Goal: Task Accomplishment & Management: Manage account settings

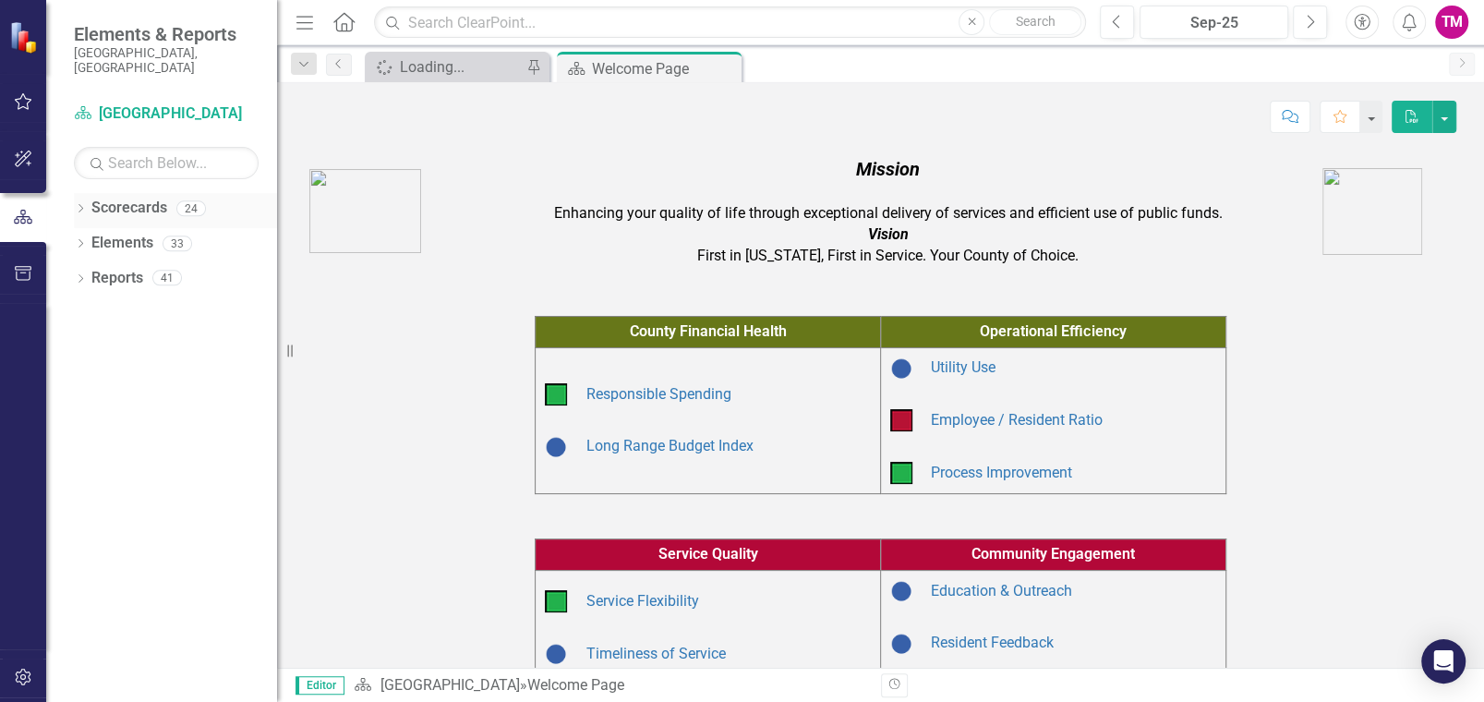
click at [74, 205] on icon "Dropdown" at bounding box center [80, 210] width 13 height 10
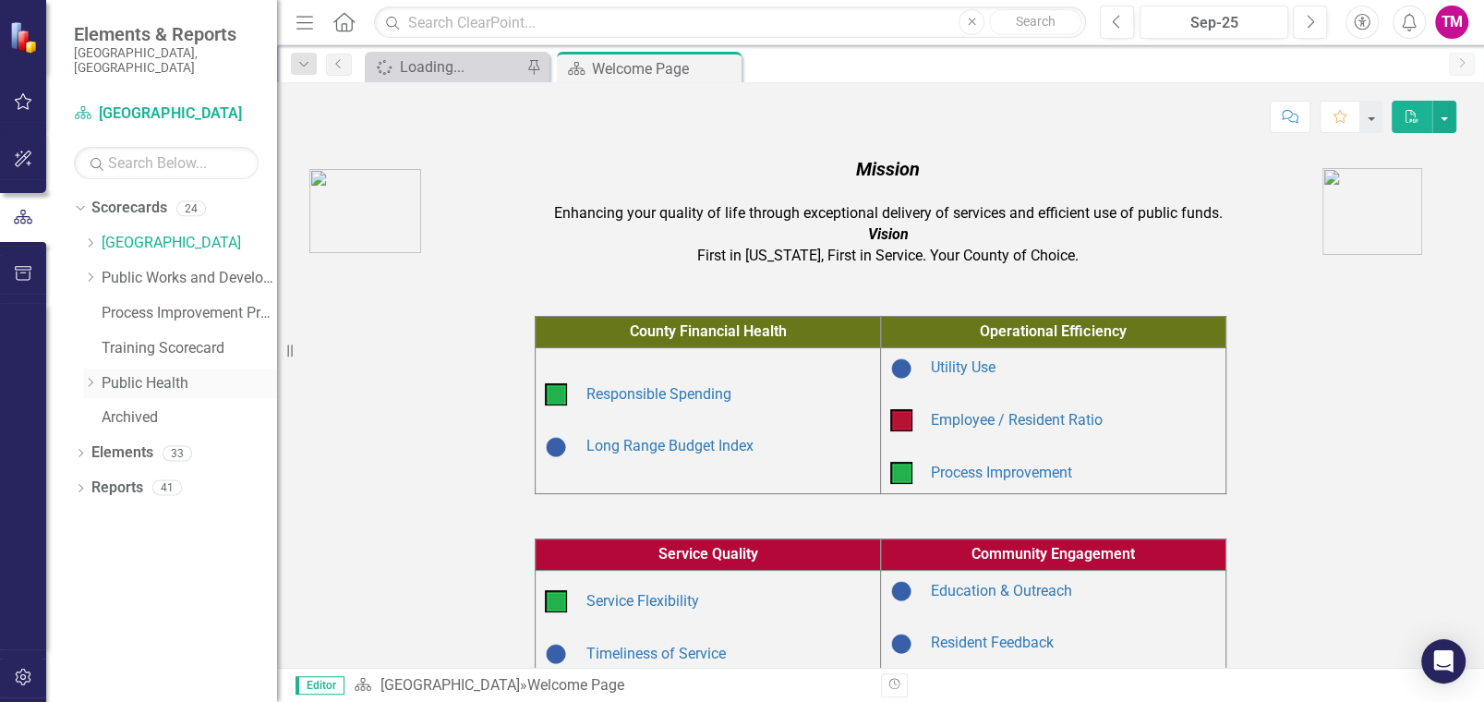
click at [91, 377] on icon "Dropdown" at bounding box center [90, 382] width 14 height 11
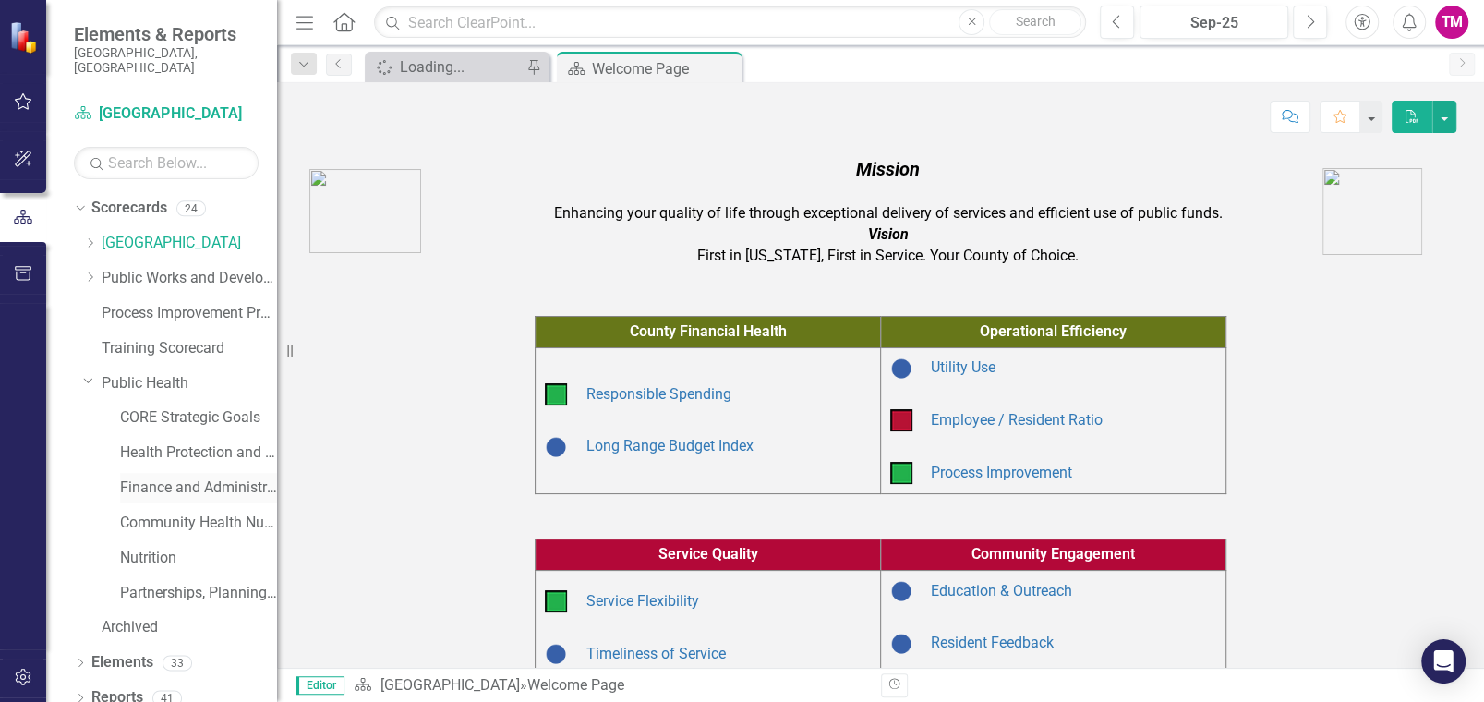
click at [181, 478] on link "Finance and Administration" at bounding box center [198, 488] width 157 height 21
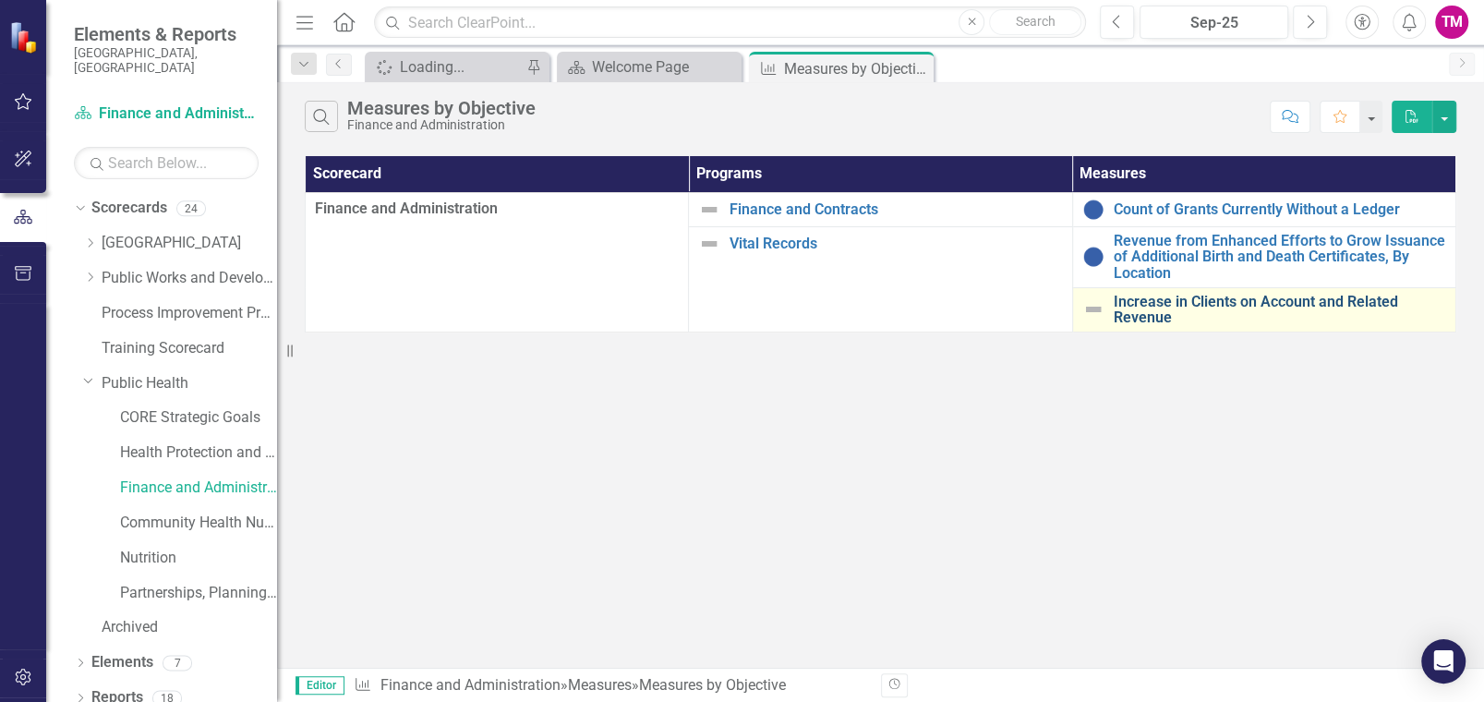
click at [1133, 302] on link "Increase in Clients on Account and Related Revenue" at bounding box center [1280, 310] width 333 height 32
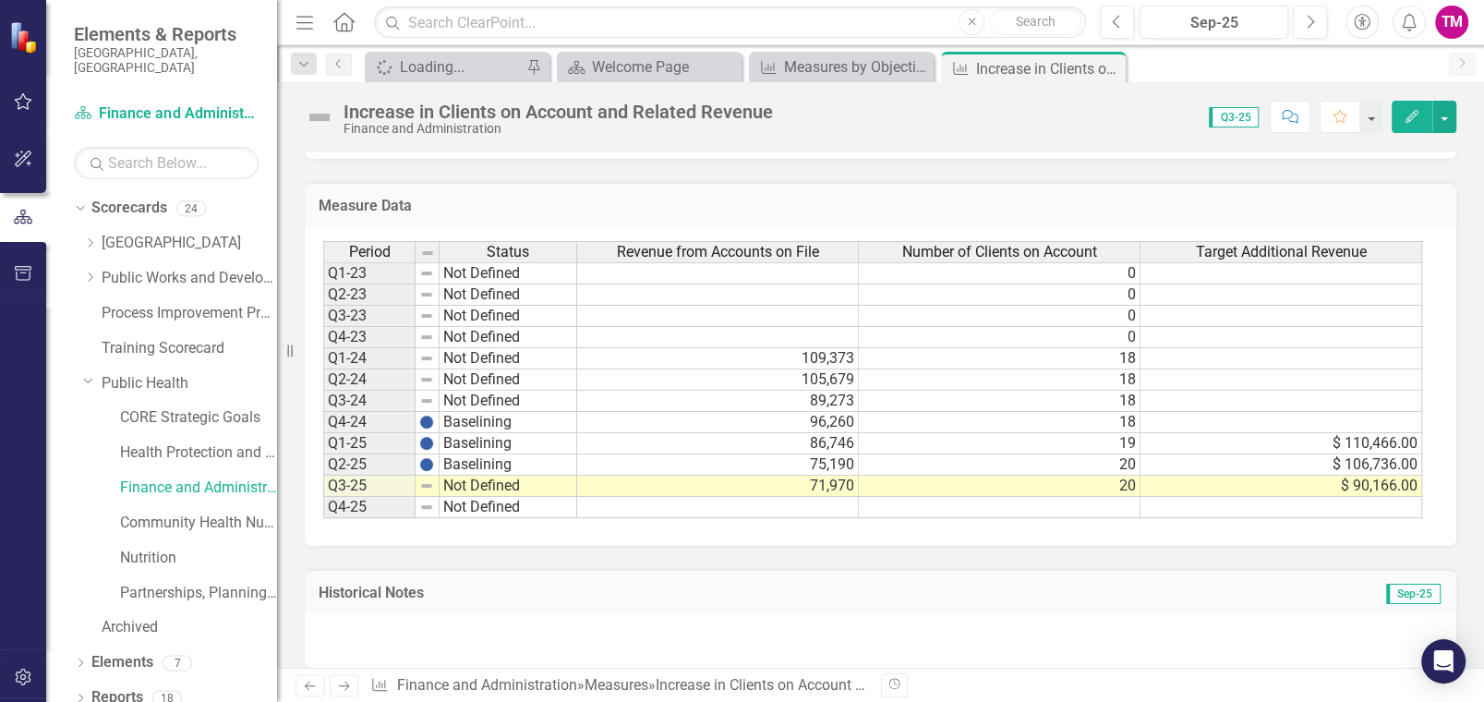
scroll to position [1055, 0]
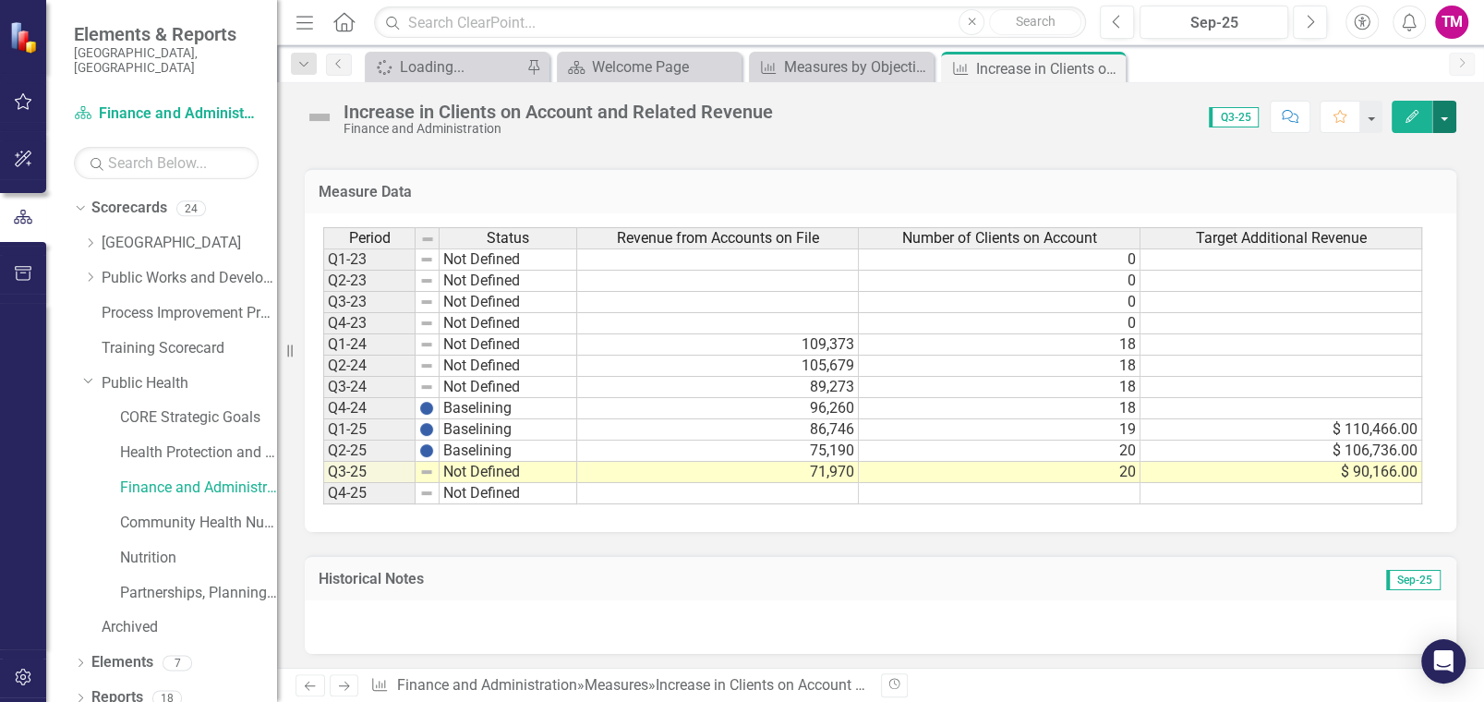
click at [1439, 112] on button "button" at bounding box center [1445, 117] width 24 height 32
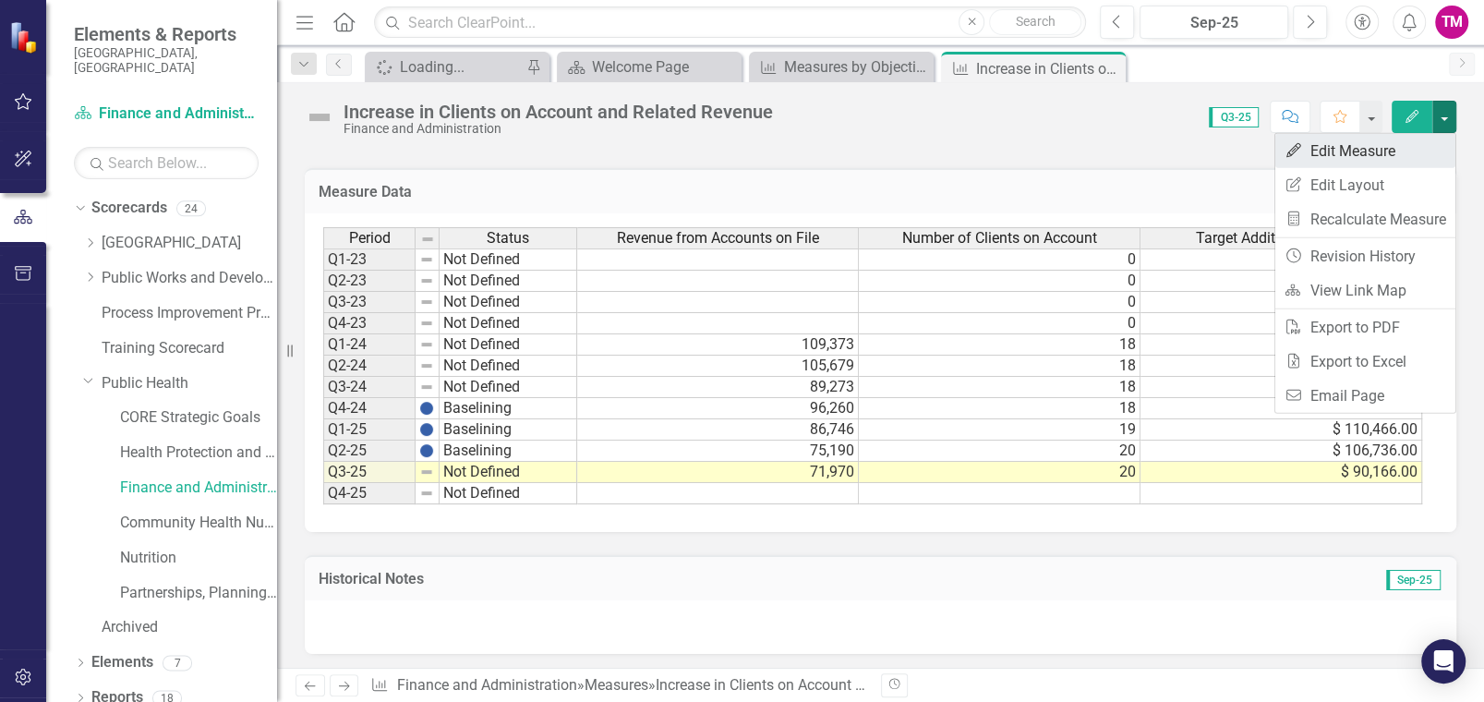
click at [1347, 141] on link "Edit Edit Measure" at bounding box center [1366, 151] width 180 height 34
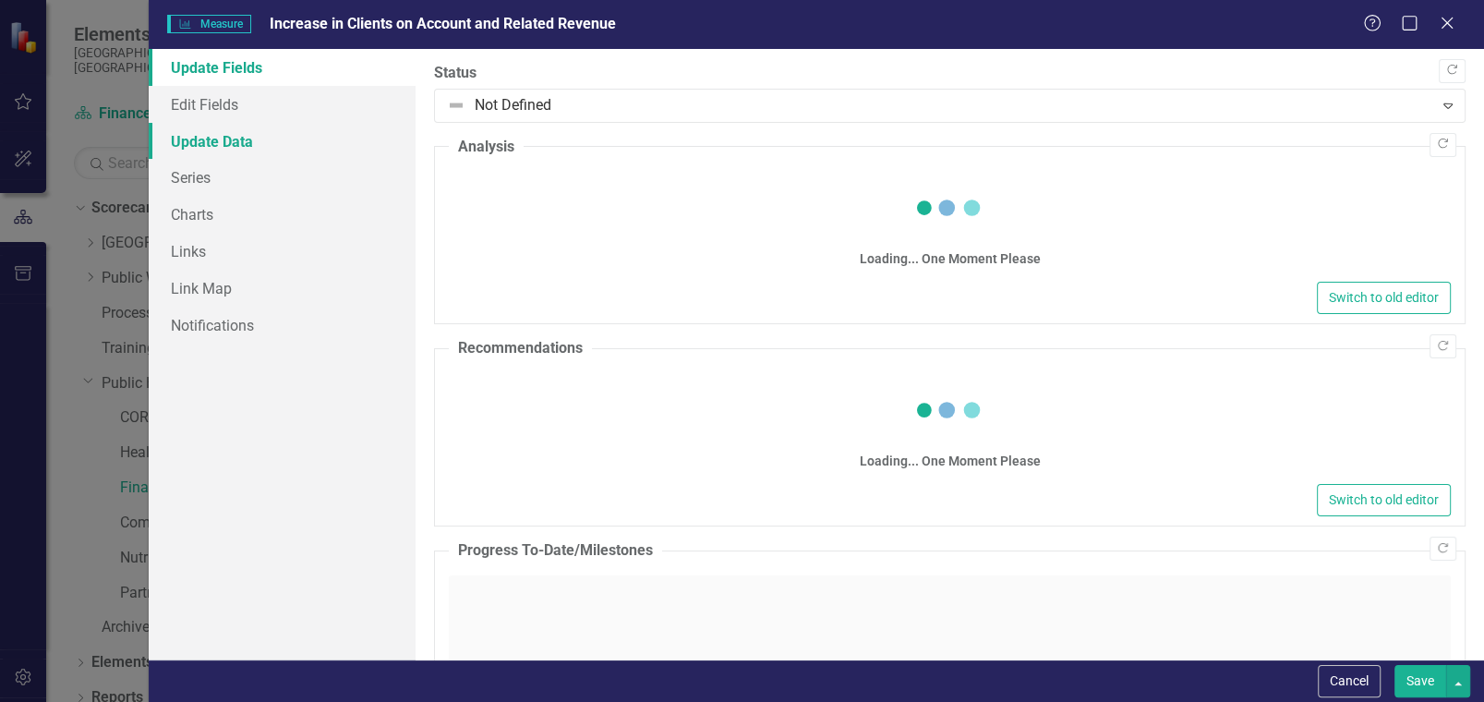
click at [187, 148] on link "Update Data" at bounding box center [282, 141] width 267 height 37
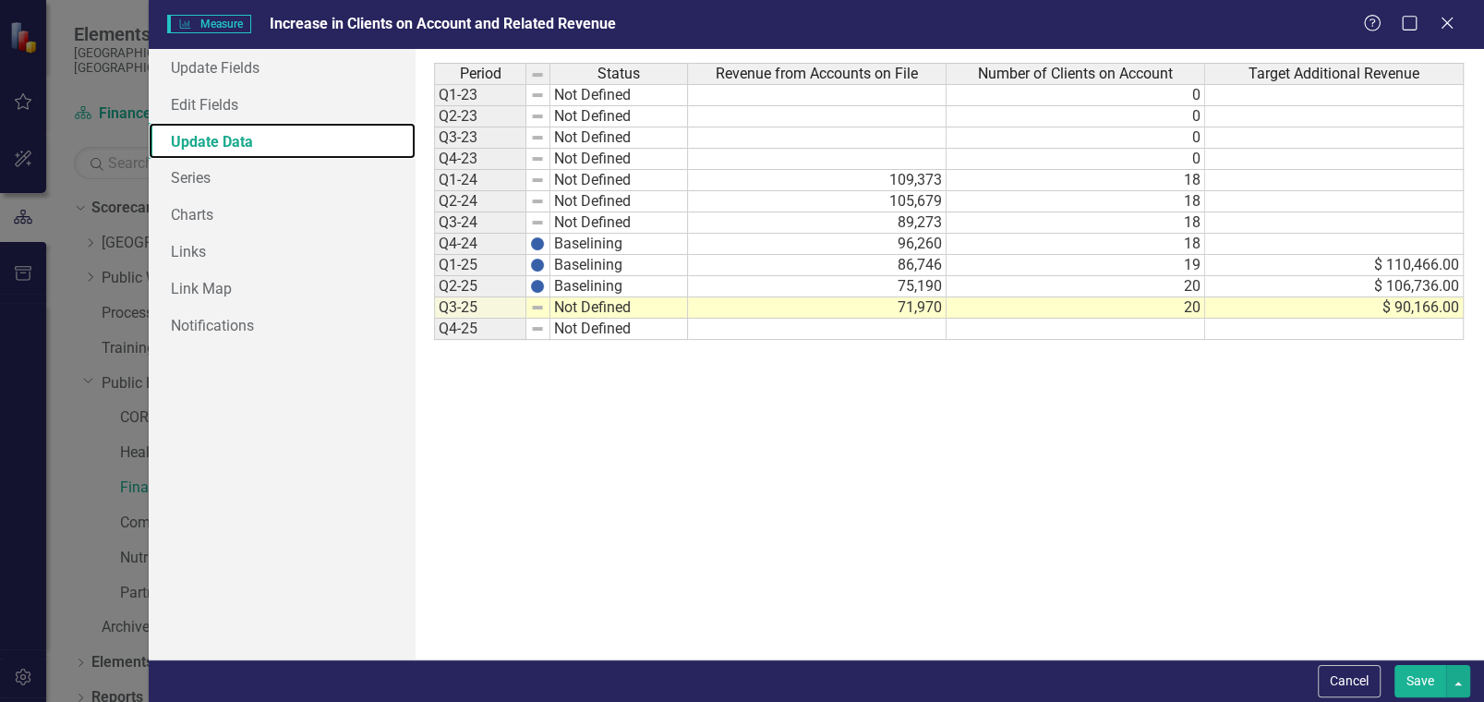
scroll to position [0, 0]
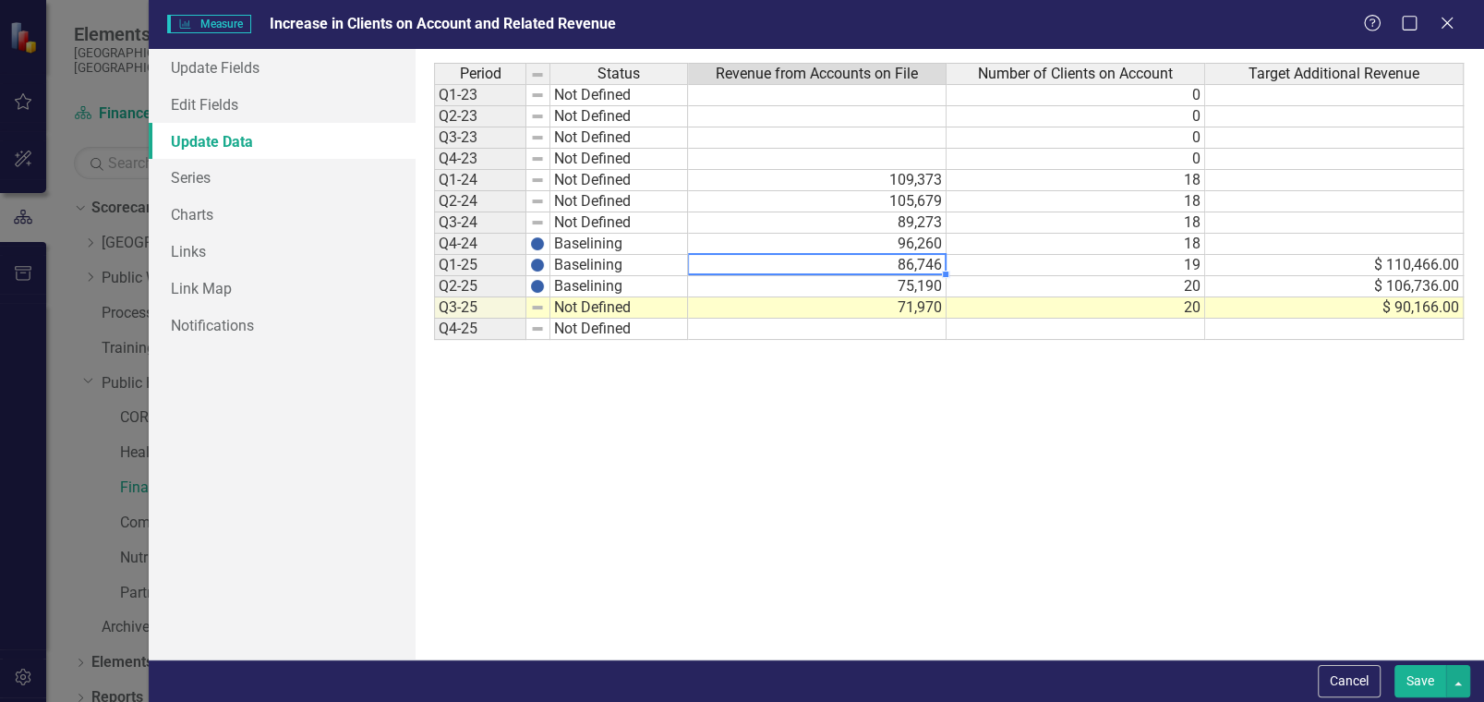
click at [917, 263] on td "86,746" at bounding box center [817, 265] width 259 height 21
click at [893, 268] on td "86,746" at bounding box center [817, 265] width 259 height 21
type textarea "8"
click at [885, 281] on td "75,190" at bounding box center [817, 286] width 259 height 21
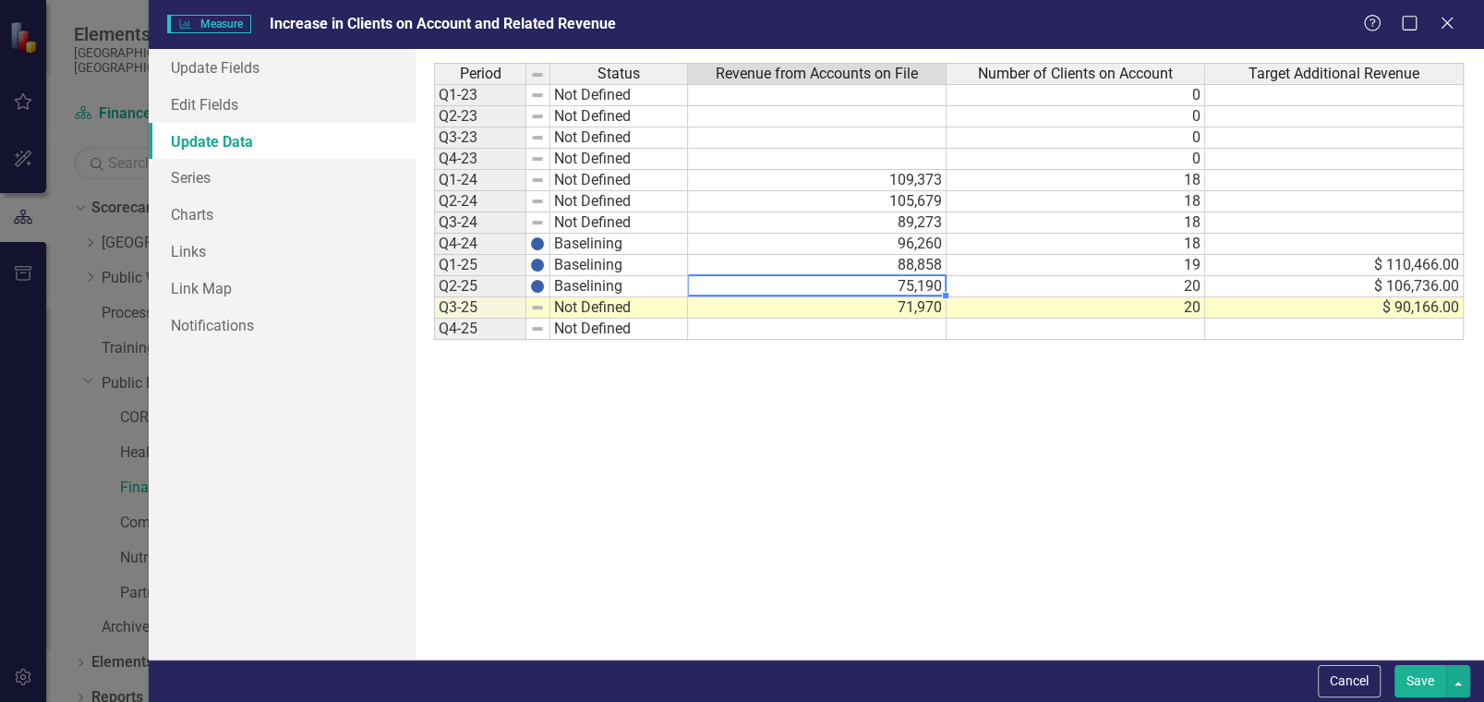
click at [885, 281] on td "75,190" at bounding box center [817, 286] width 259 height 21
drag, startPoint x: 715, startPoint y: 286, endPoint x: 681, endPoint y: 286, distance: 34.2
click at [681, 286] on div "Period Status Revenue from Accounts on File Number of Clients on Account Target…" at bounding box center [949, 354] width 1031 height 583
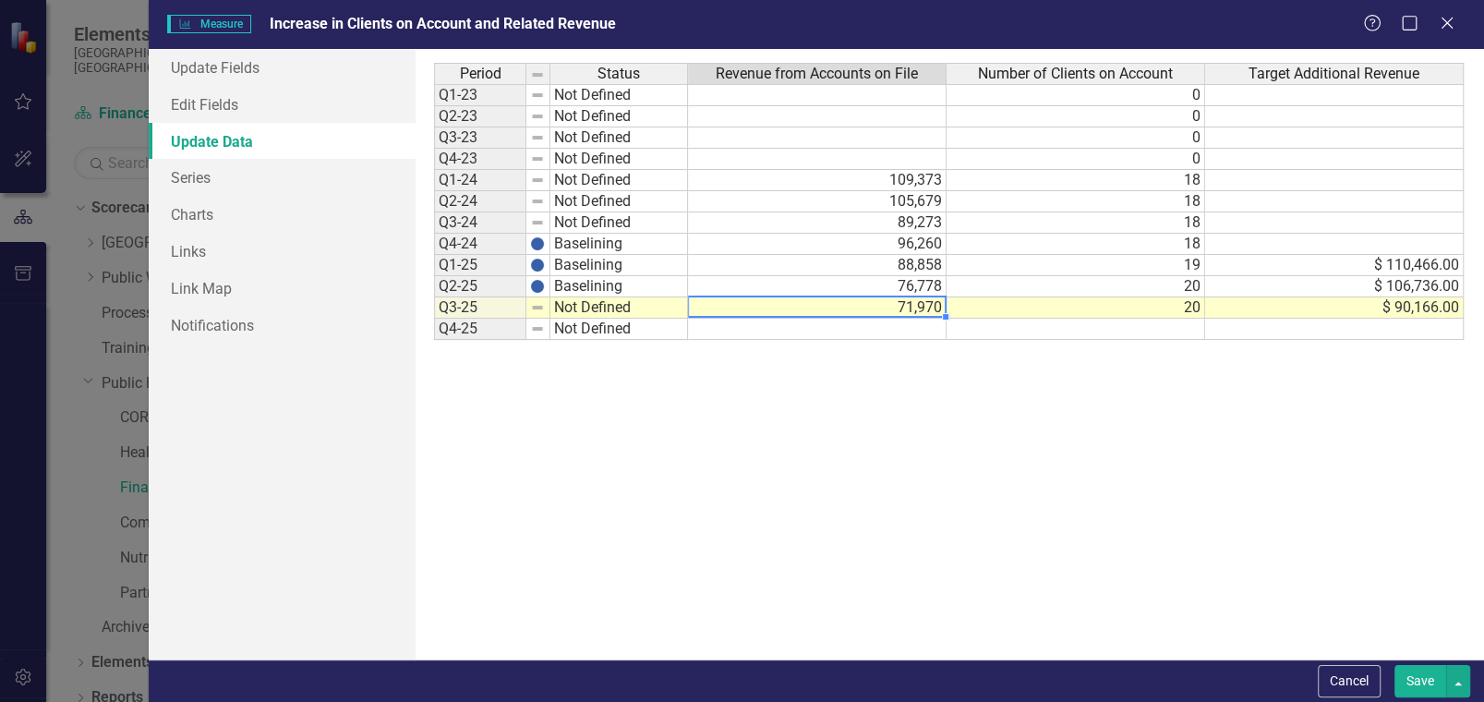
click at [889, 303] on td "71,970" at bounding box center [817, 307] width 259 height 21
type textarea "7"
type textarea "72920"
click at [1185, 284] on td "20" at bounding box center [1076, 286] width 259 height 21
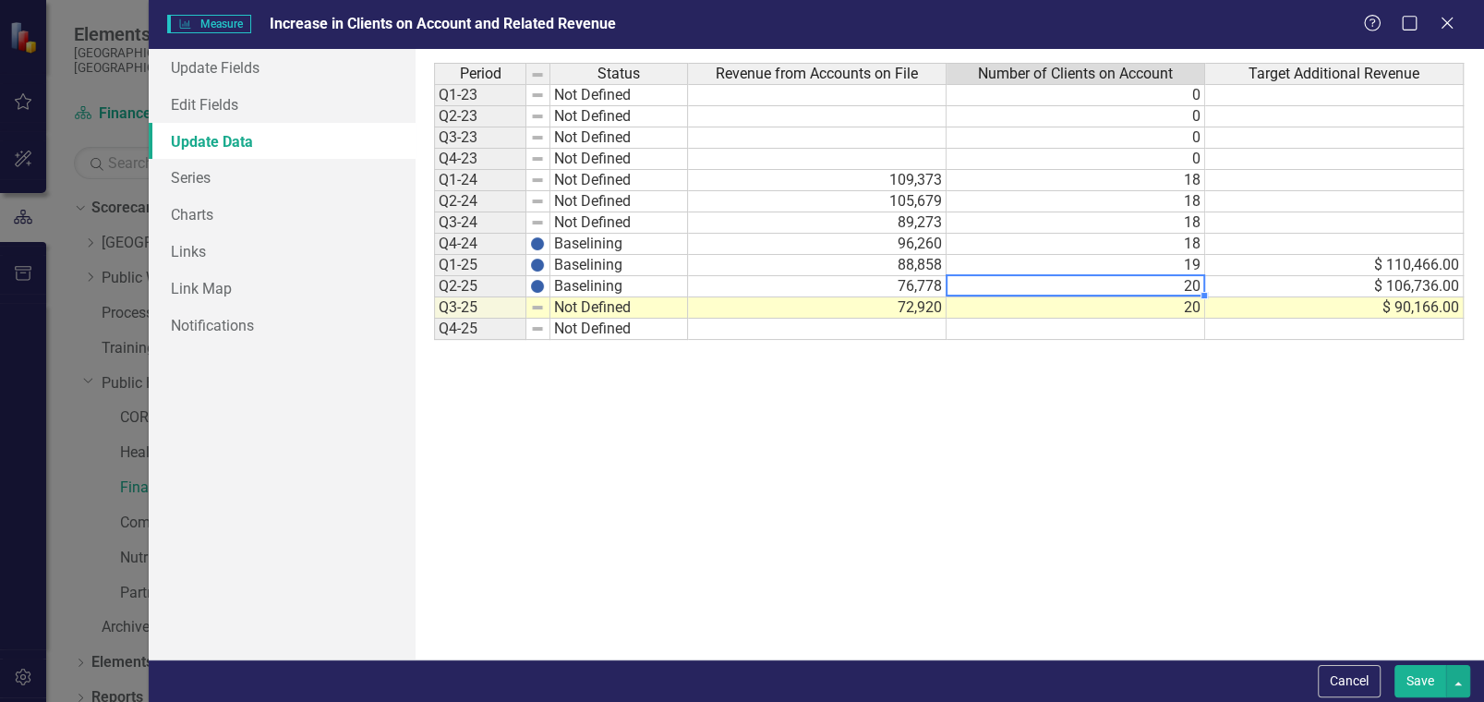
click at [1185, 284] on td "20" at bounding box center [1076, 286] width 259 height 21
type textarea "20"
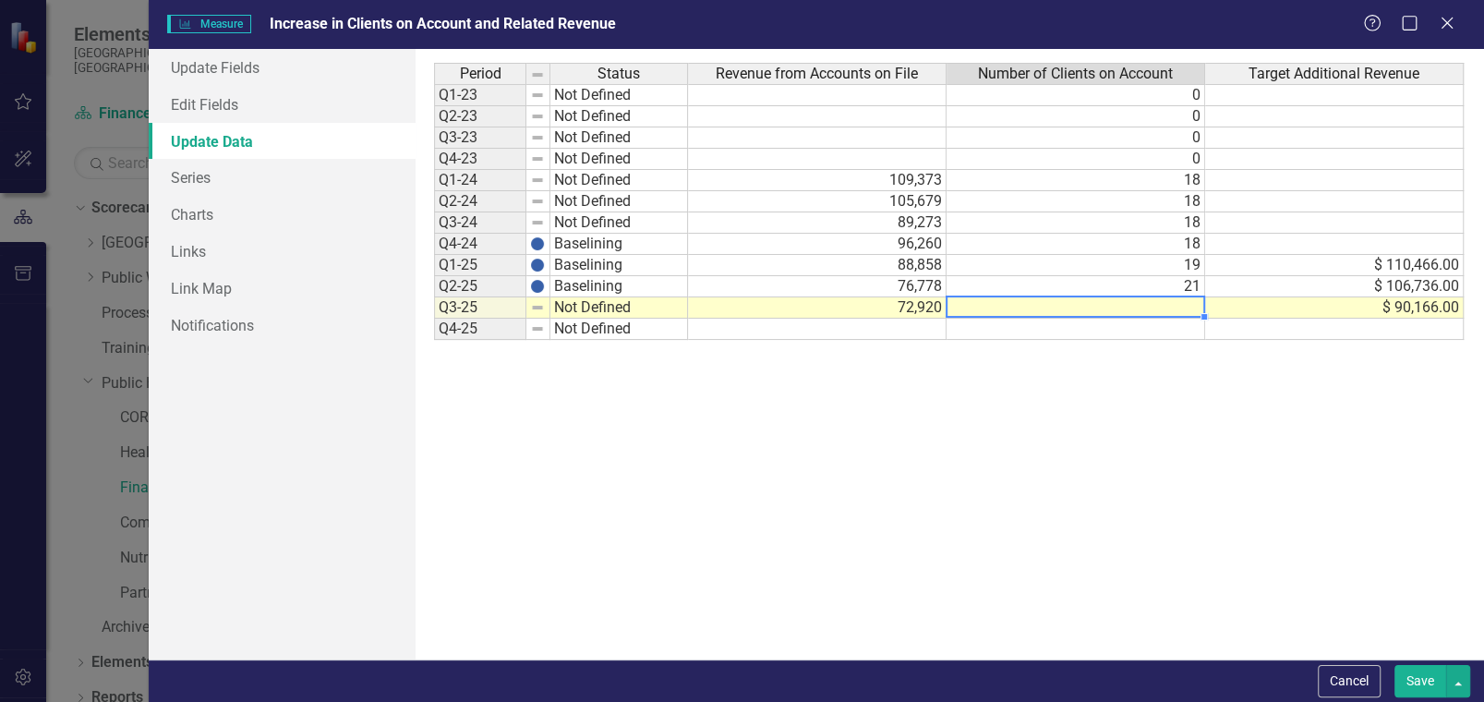
type textarea "21"
click at [991, 438] on div "Period Status Revenue from Accounts on File Number of Clients on Account Target…" at bounding box center [949, 355] width 1031 height 584
click at [532, 304] on img at bounding box center [537, 307] width 15 height 15
click at [604, 308] on td "Not Defined" at bounding box center [619, 307] width 138 height 21
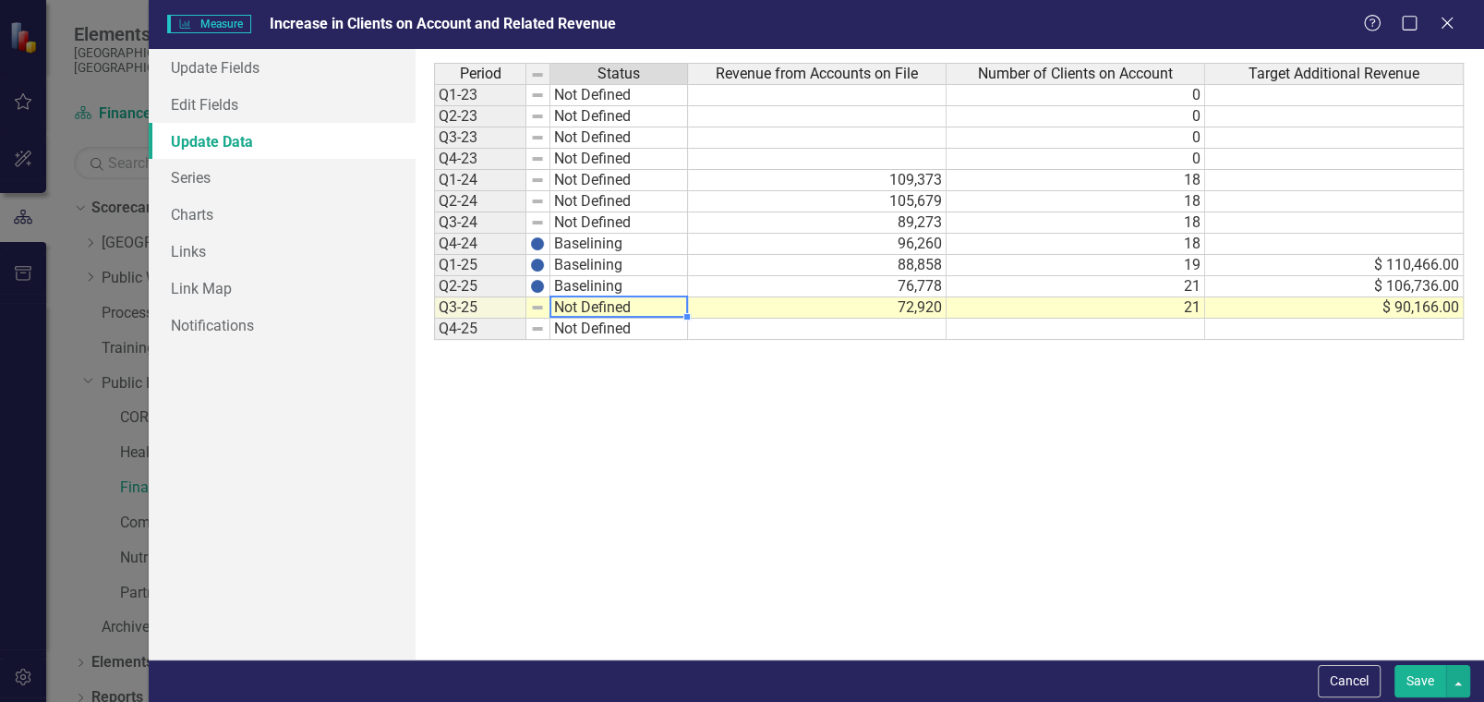
click at [604, 308] on td "Not Defined" at bounding box center [619, 307] width 138 height 21
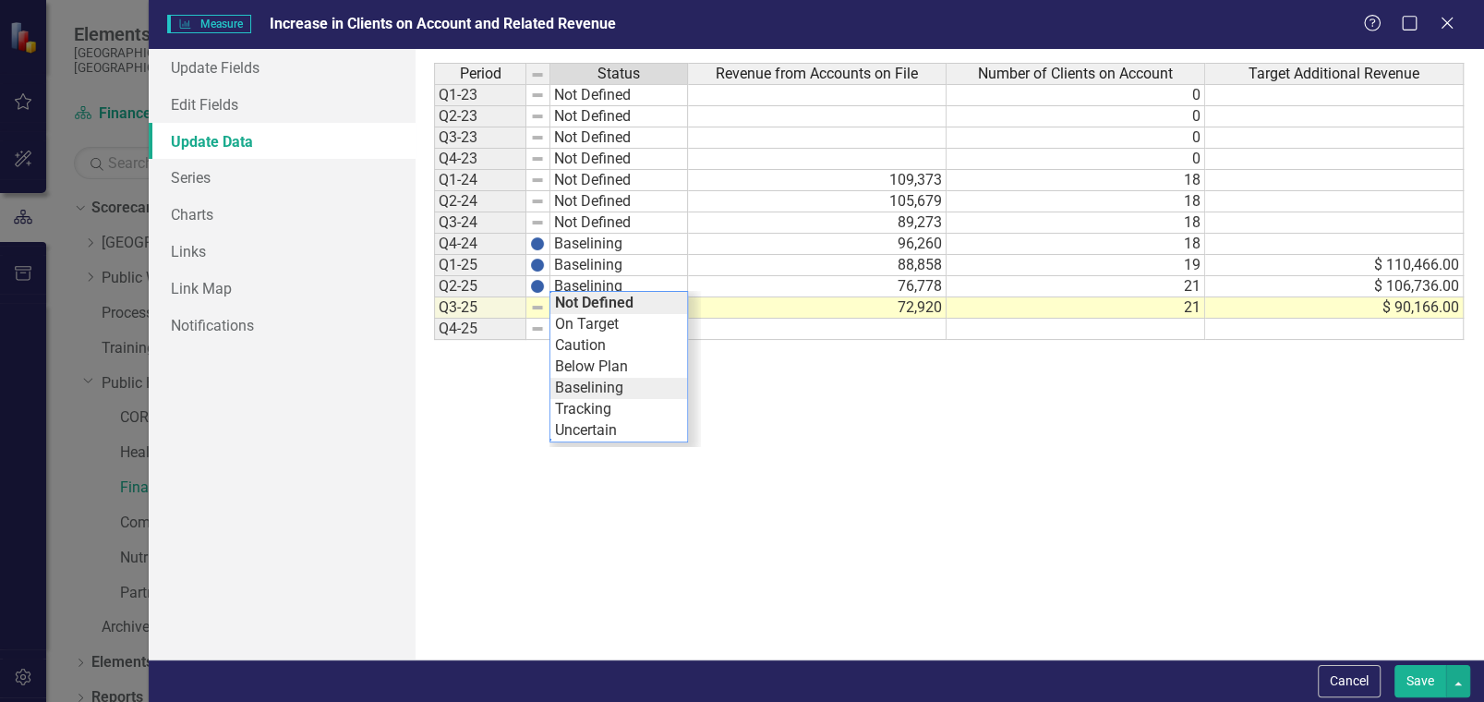
type textarea "Baselining"
click at [605, 382] on div "Period Status Revenue from Accounts on File Number of Clients on Account Target…" at bounding box center [949, 354] width 1031 height 583
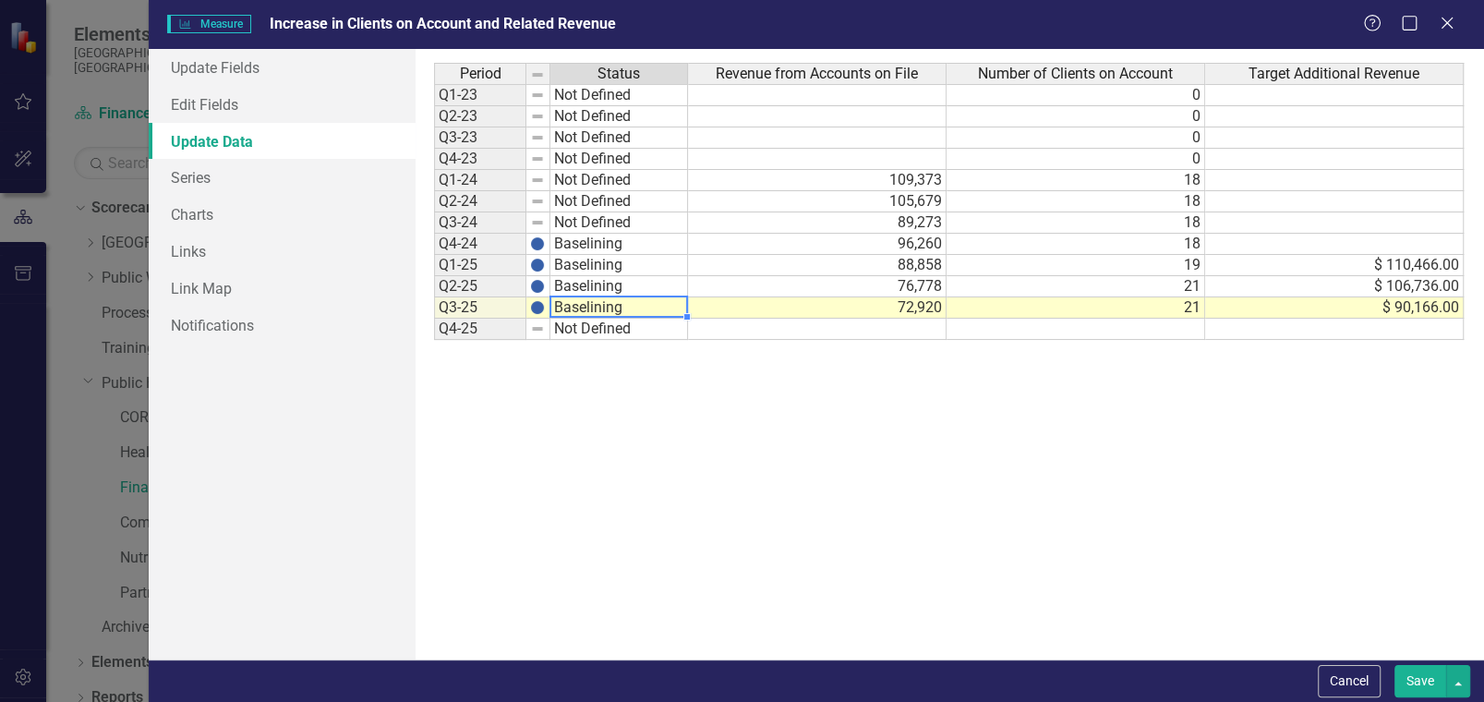
click at [606, 382] on div "Period Status Q1-23 Not Defined Q2-23 Not Defined Q3-23 Not Defined Q4-23 Not D…" at bounding box center [562, 355] width 257 height 584
click at [1404, 682] on button "Save" at bounding box center [1421, 681] width 52 height 32
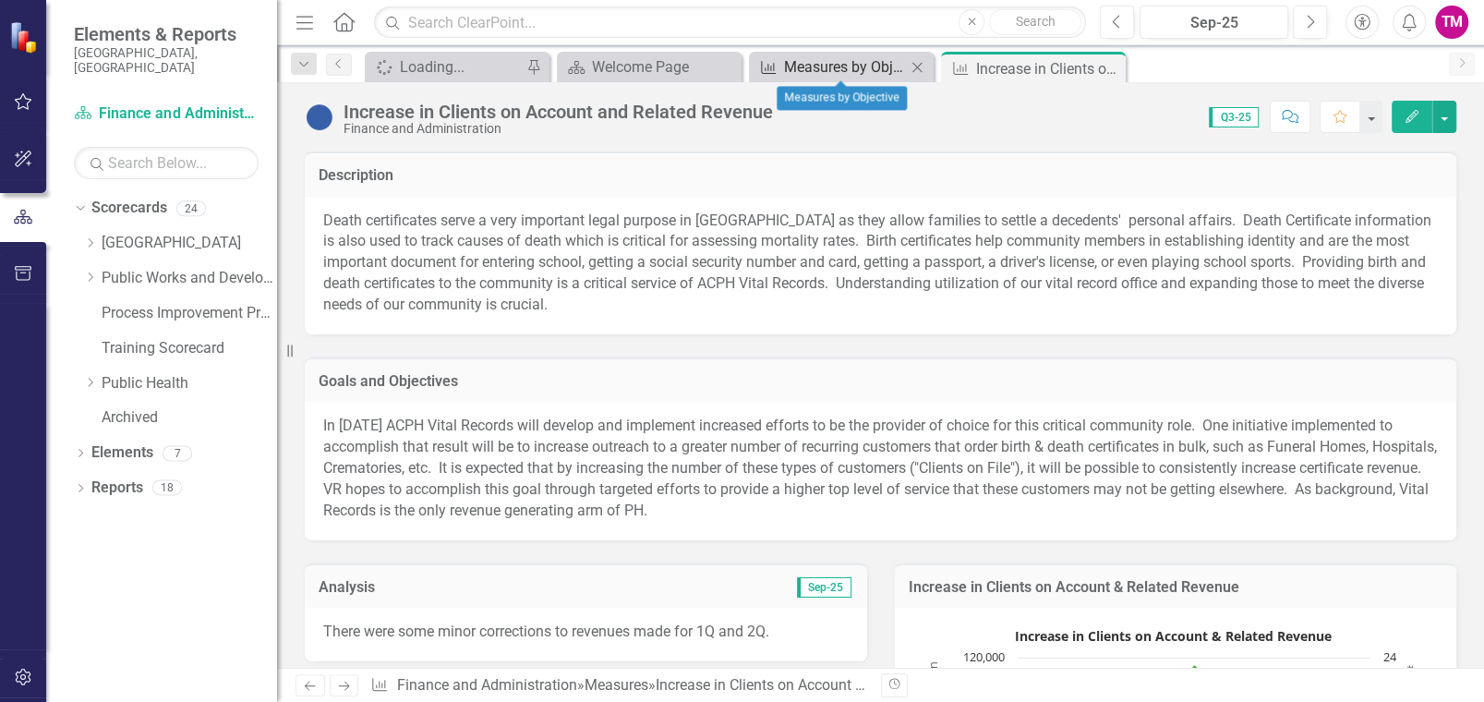
click at [854, 63] on div "Measures by Objective" at bounding box center [845, 66] width 122 height 23
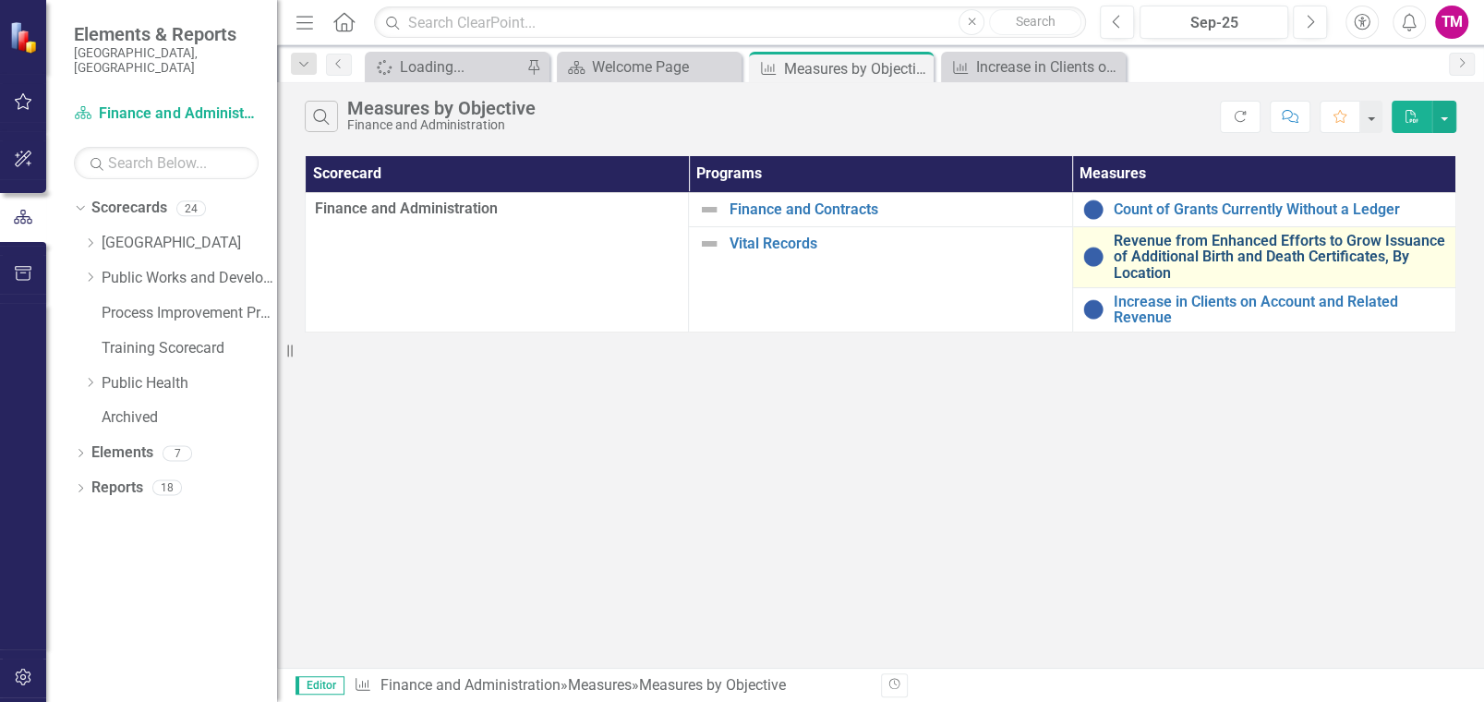
click at [1146, 235] on link "Revenue from Enhanced Efforts to Grow Issuance of Additional Birth and Death Ce…" at bounding box center [1280, 257] width 333 height 49
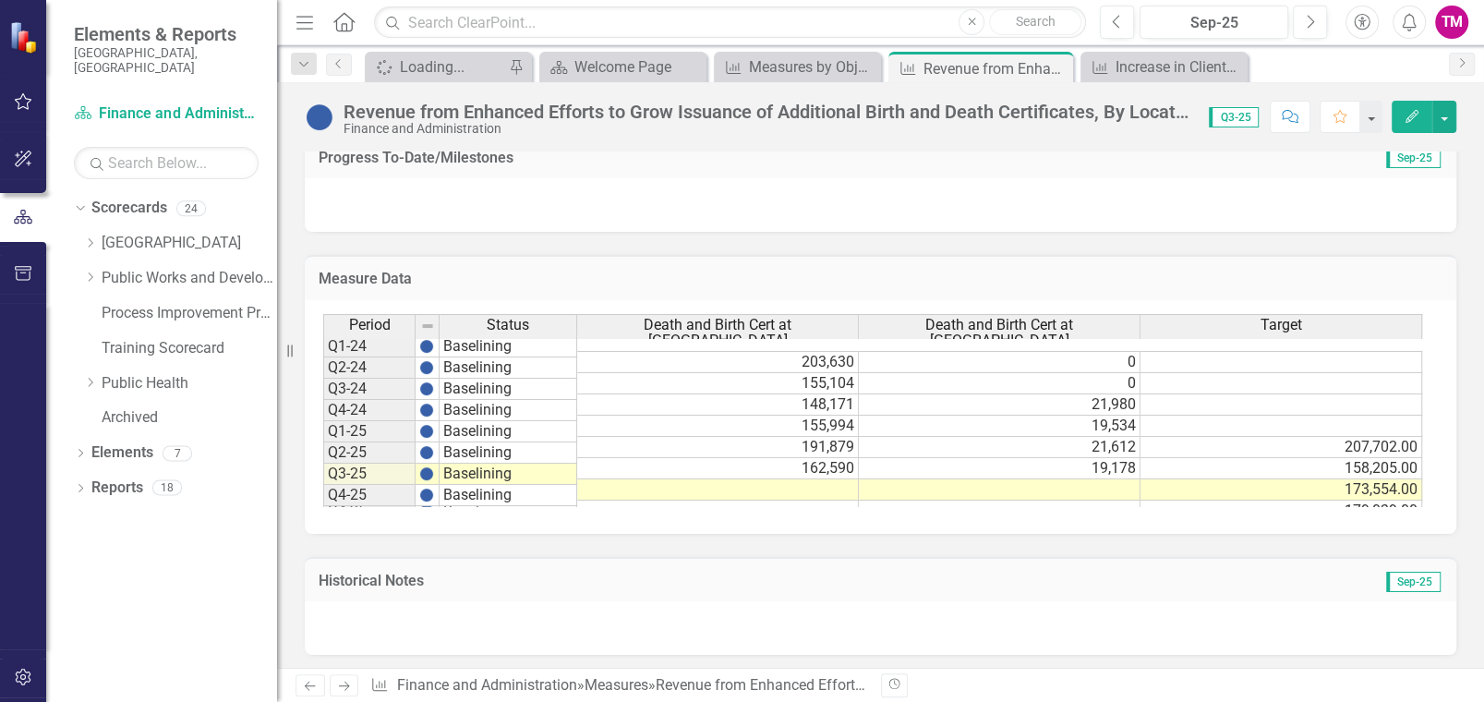
scroll to position [1104, 0]
click at [1441, 113] on button "button" at bounding box center [1445, 117] width 24 height 32
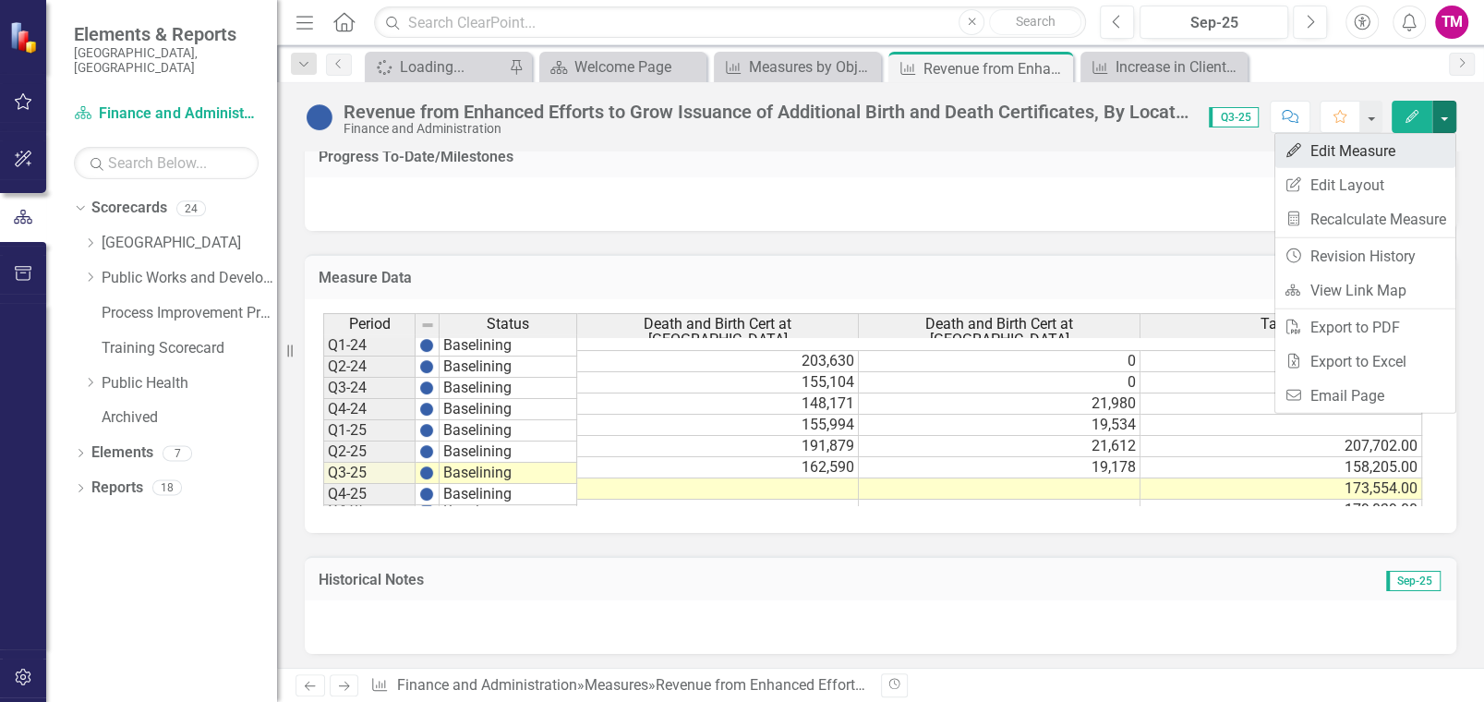
click at [1357, 141] on link "Edit Edit Measure" at bounding box center [1366, 151] width 180 height 34
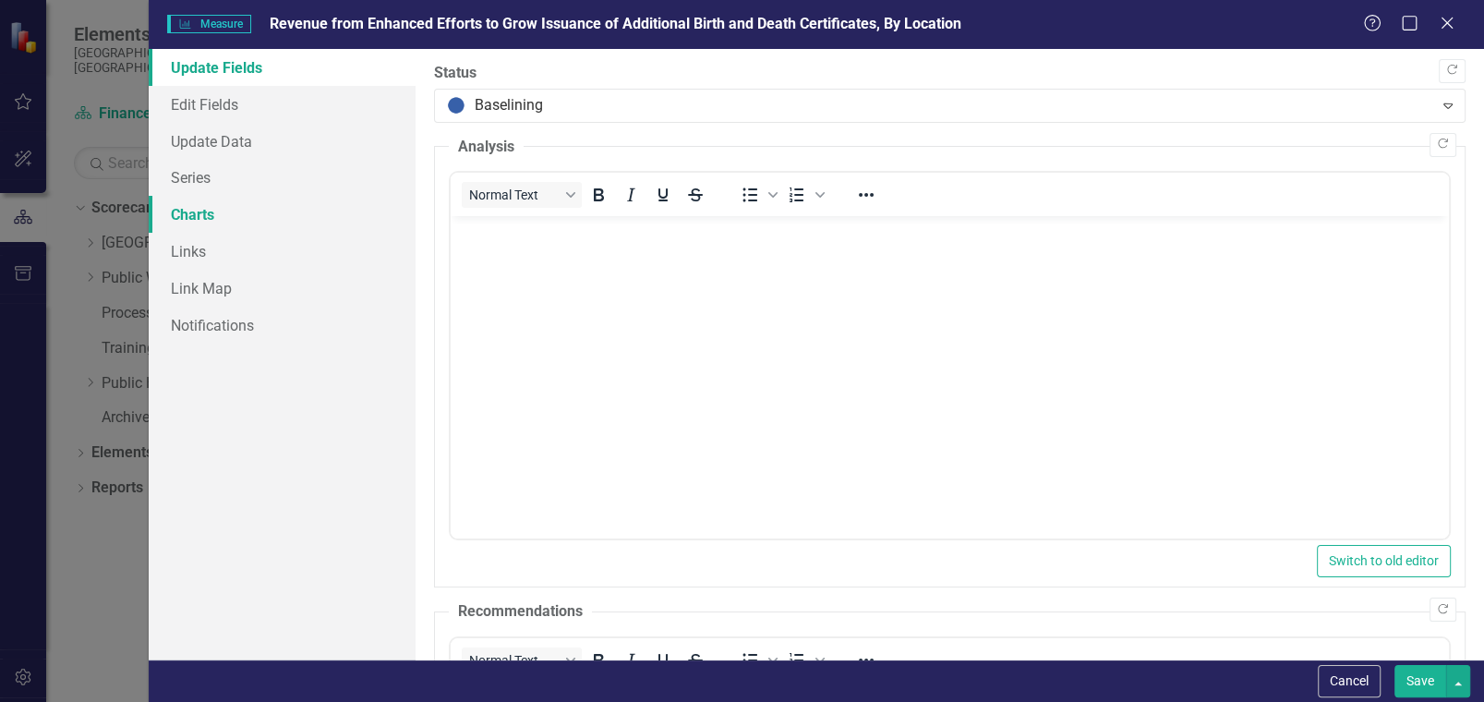
scroll to position [0, 0]
click at [189, 143] on link "Update Data" at bounding box center [282, 141] width 267 height 37
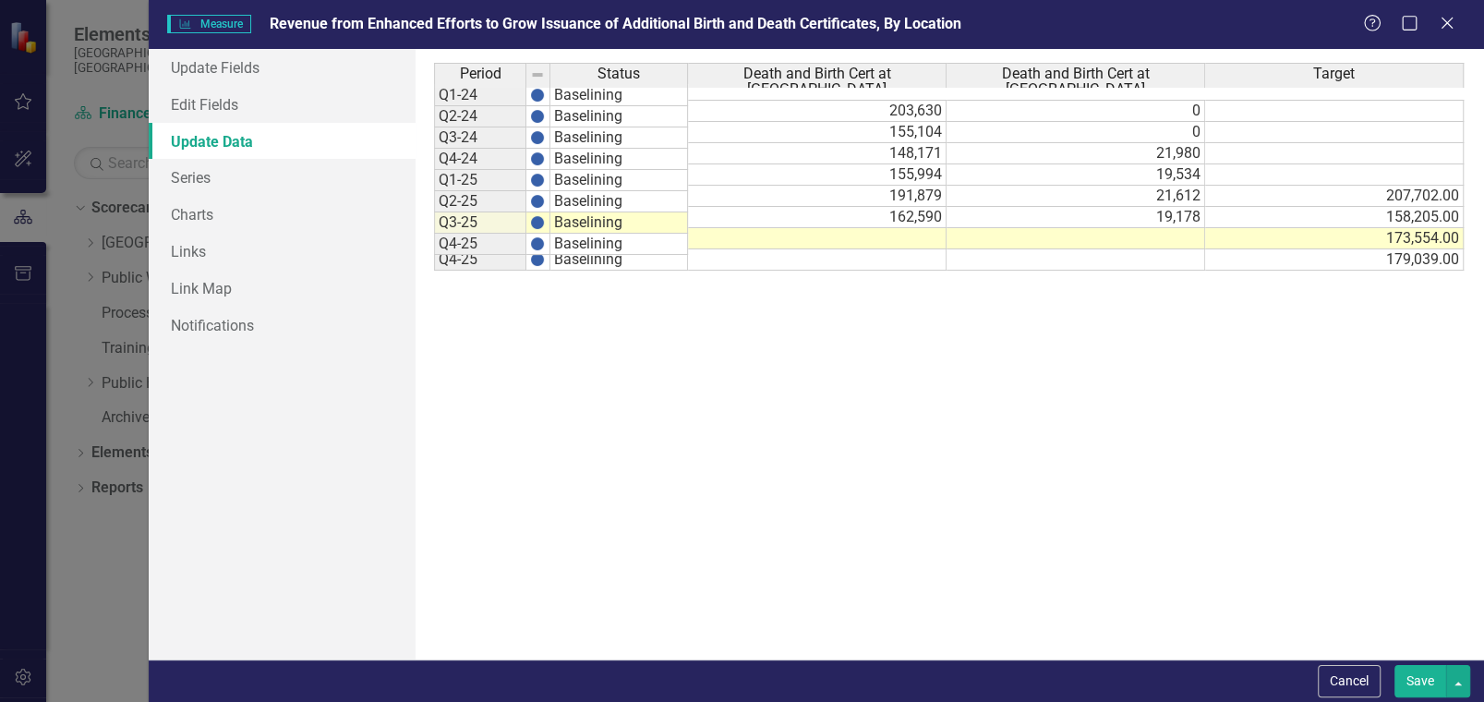
click at [912, 228] on td at bounding box center [817, 238] width 259 height 21
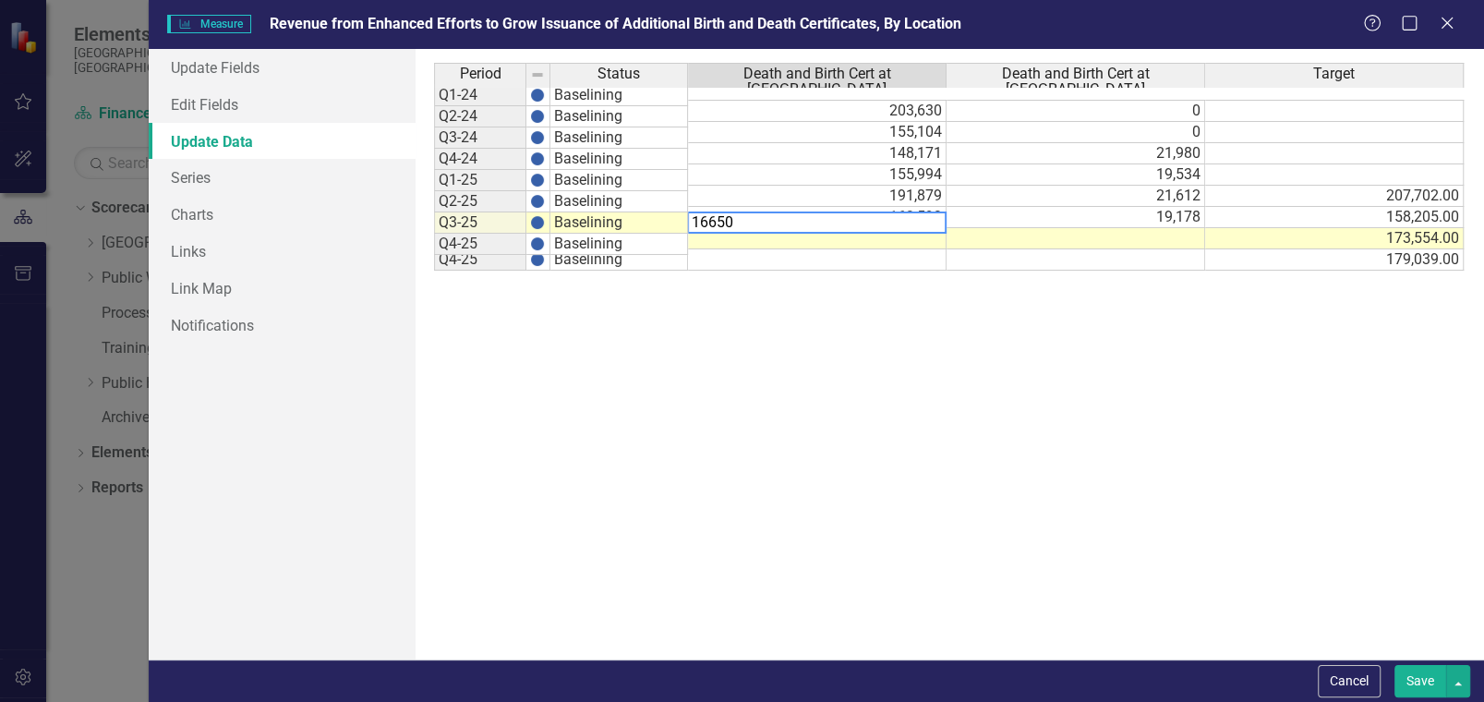
type textarea "166509"
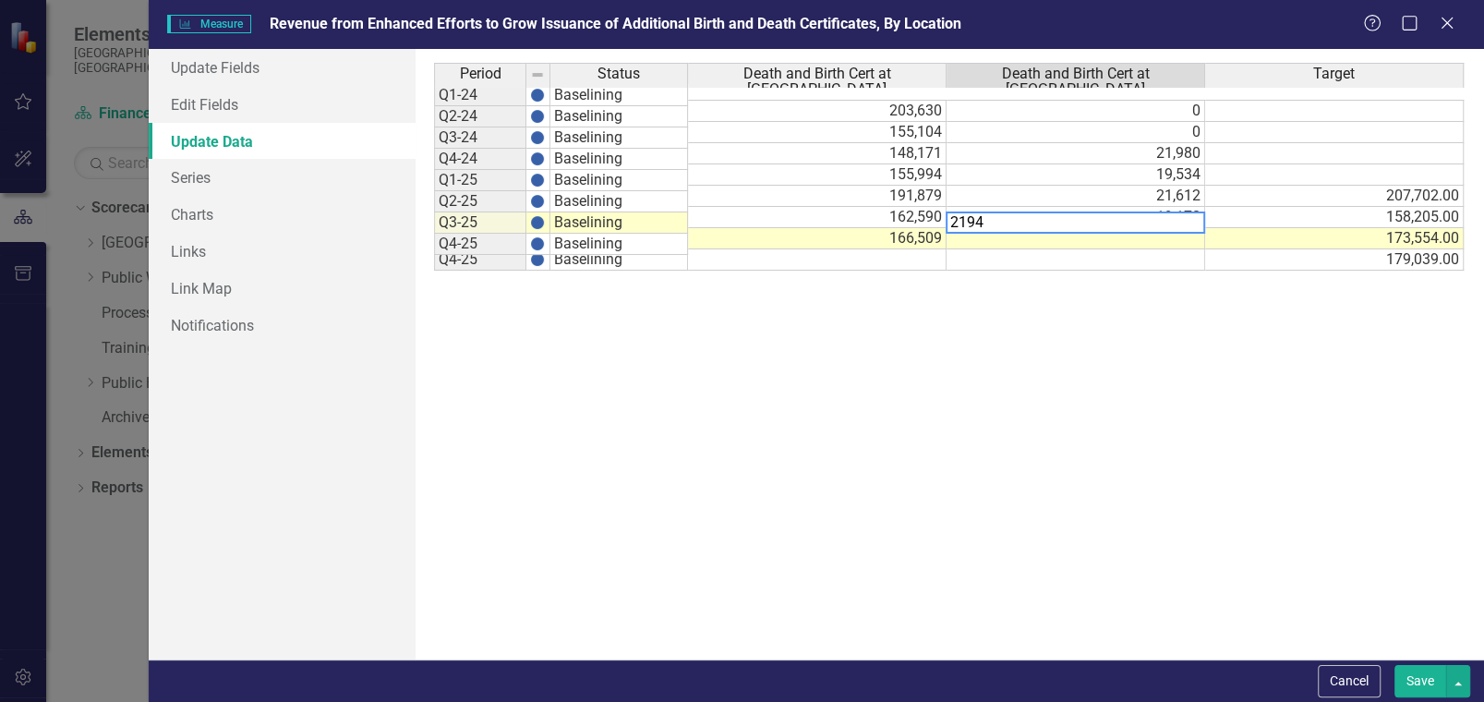
type textarea "21943"
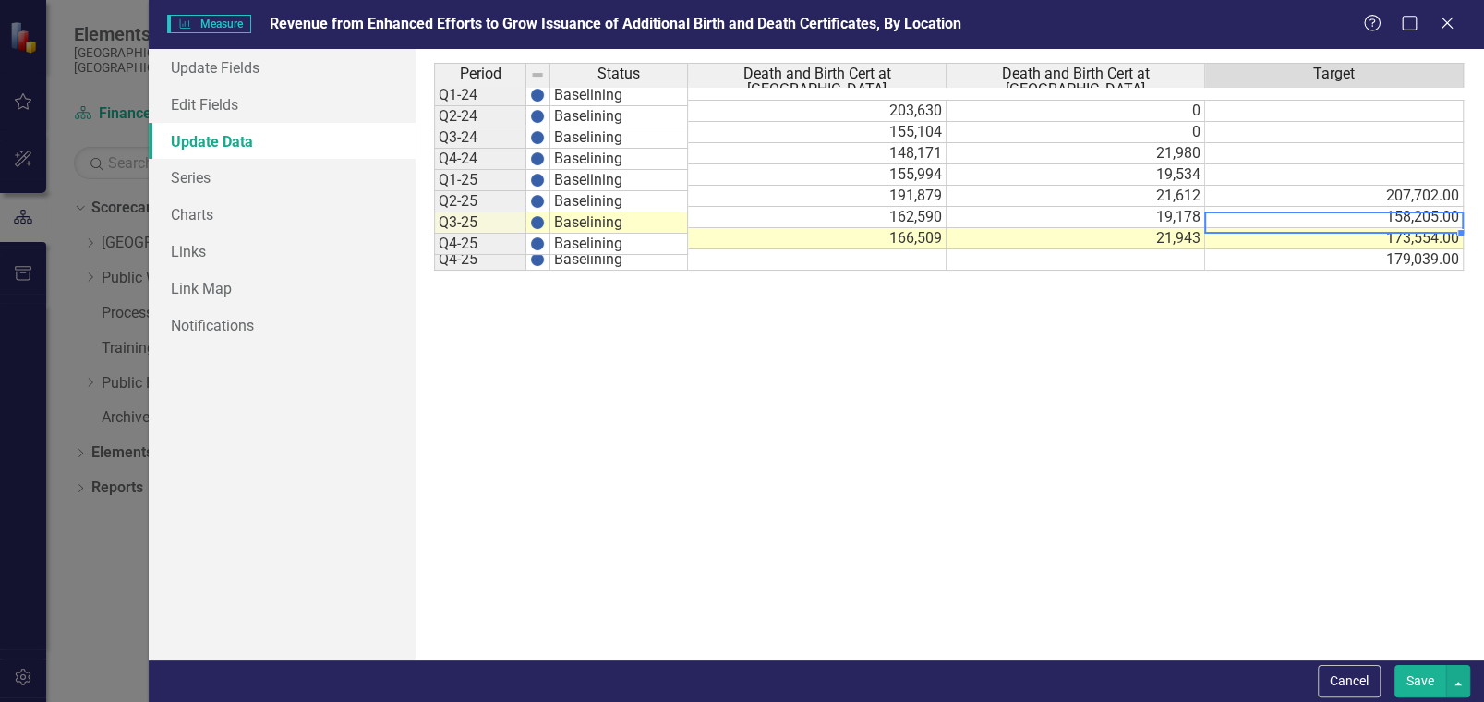
click at [1418, 684] on button "Save" at bounding box center [1421, 681] width 52 height 32
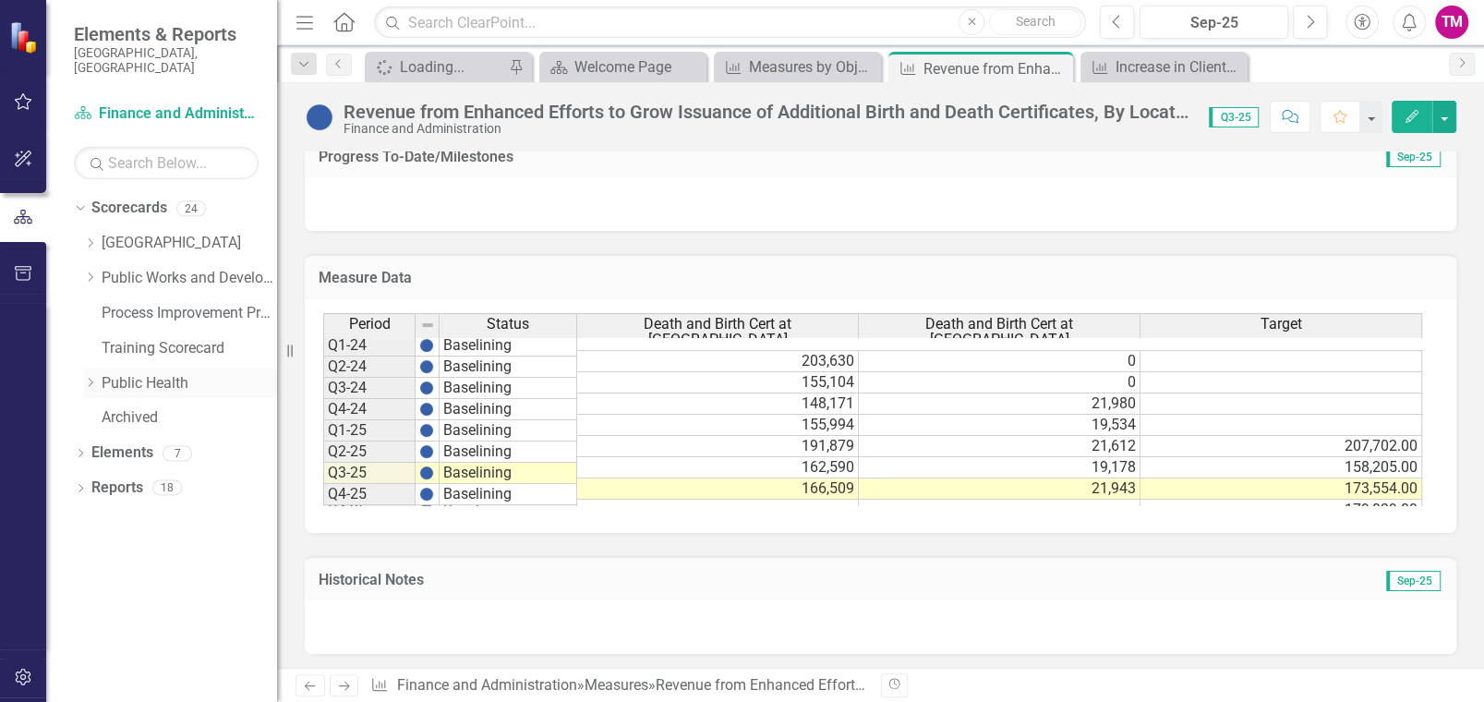
click at [94, 377] on icon "Dropdown" at bounding box center [90, 382] width 14 height 11
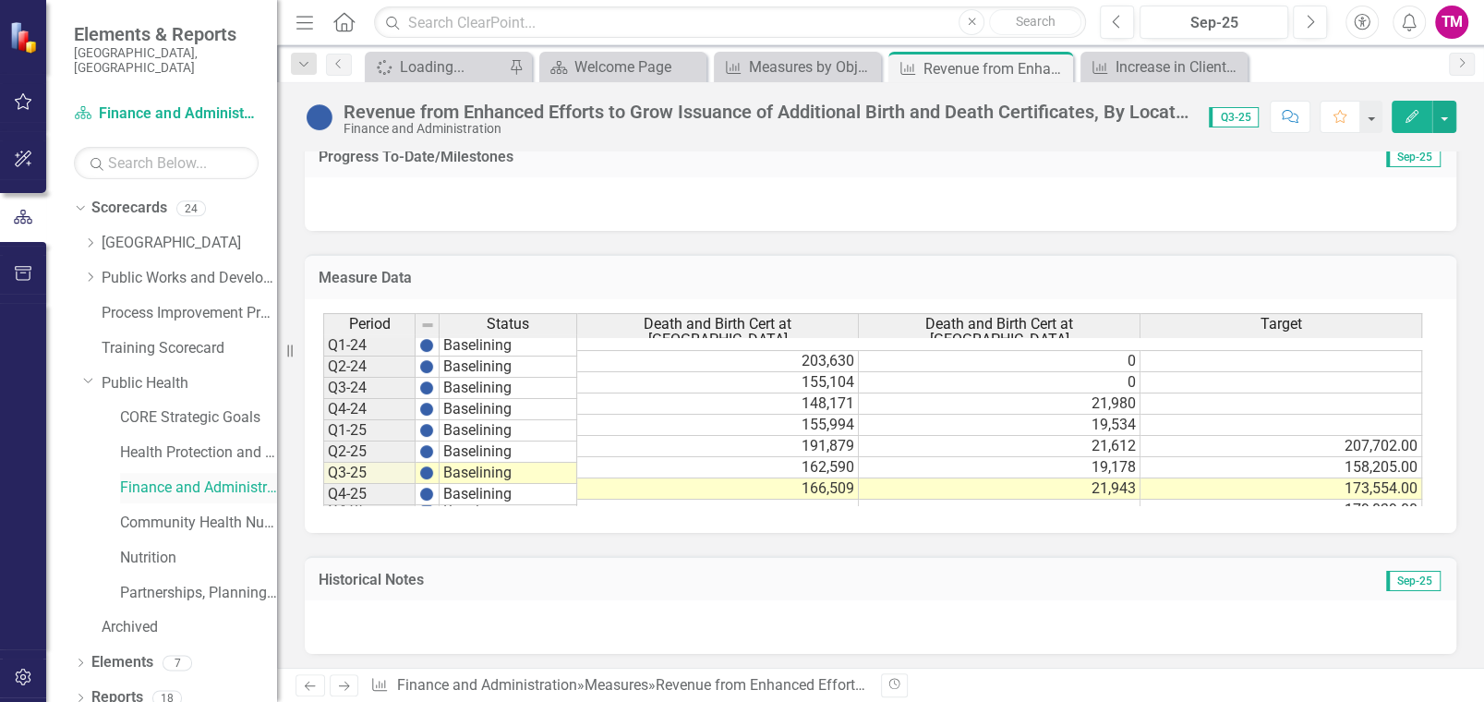
click at [139, 478] on link "Finance and Administration" at bounding box center [198, 488] width 157 height 21
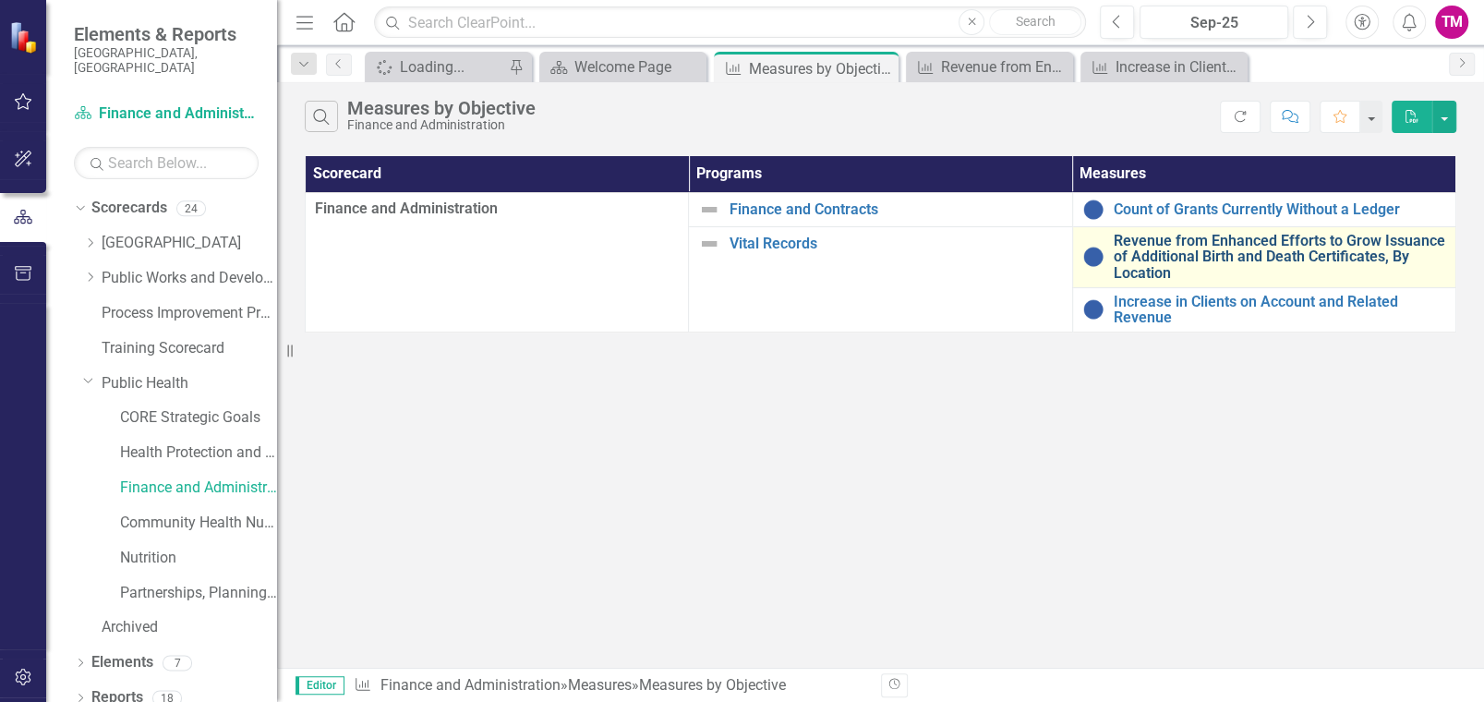
click at [1191, 239] on link "Revenue from Enhanced Efforts to Grow Issuance of Additional Birth and Death Ce…" at bounding box center [1280, 257] width 333 height 49
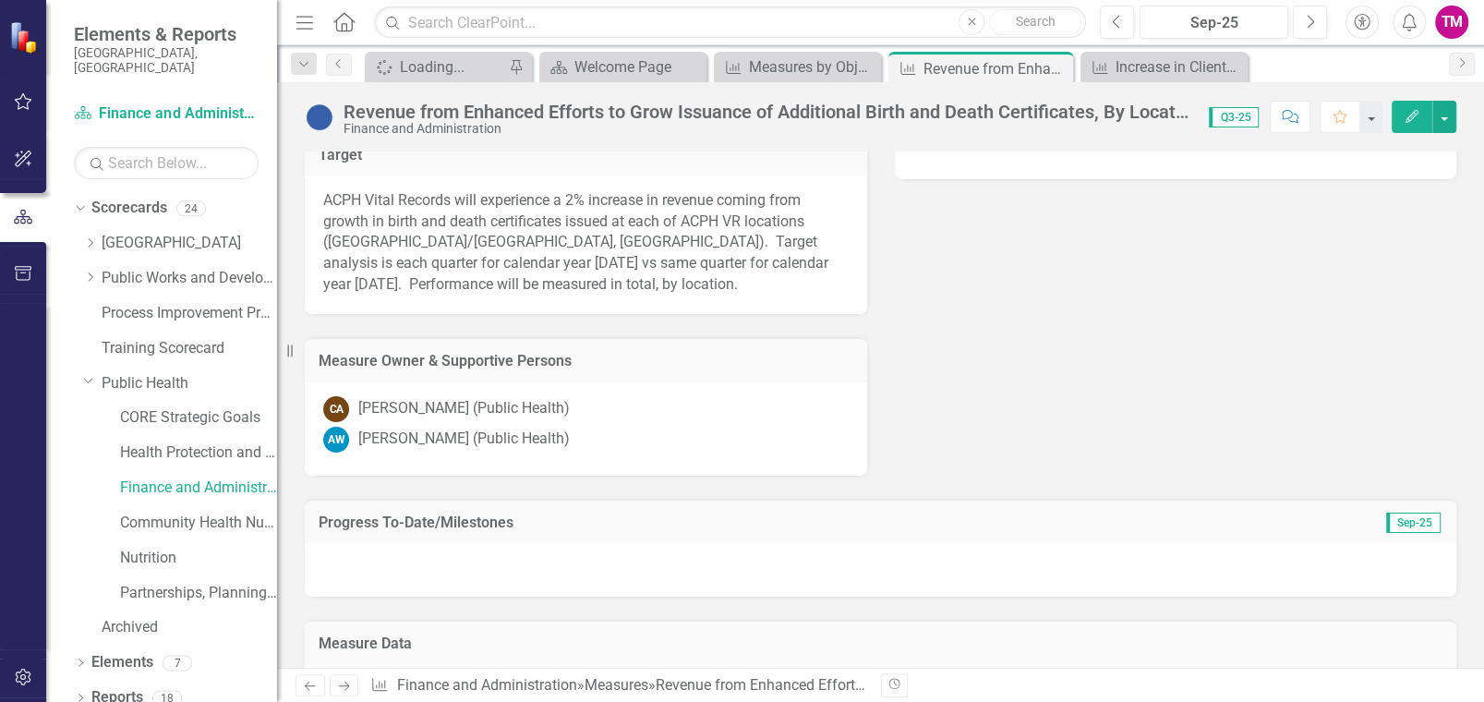
scroll to position [1104, 0]
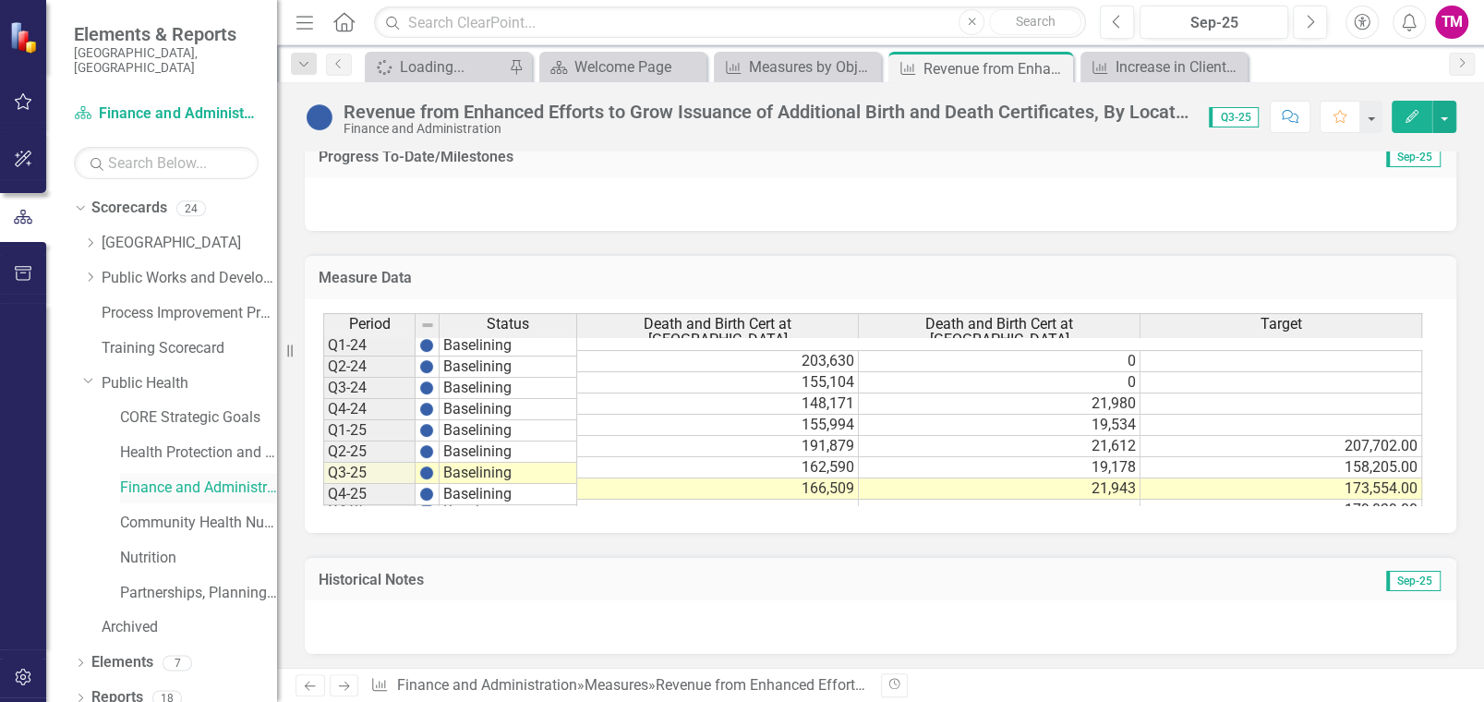
click at [143, 478] on link "Finance and Administration" at bounding box center [198, 488] width 157 height 21
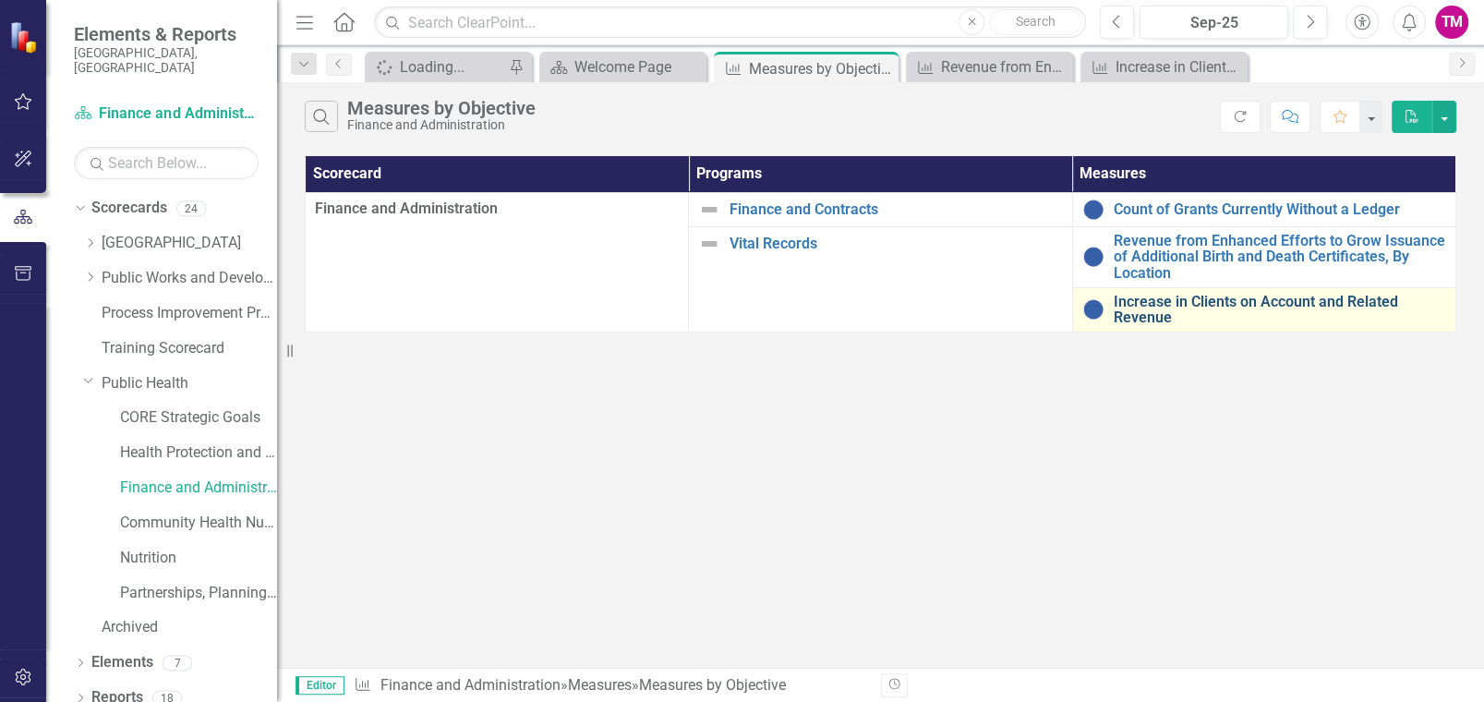
click at [1147, 316] on link "Increase in Clients on Account and Related Revenue" at bounding box center [1280, 310] width 333 height 32
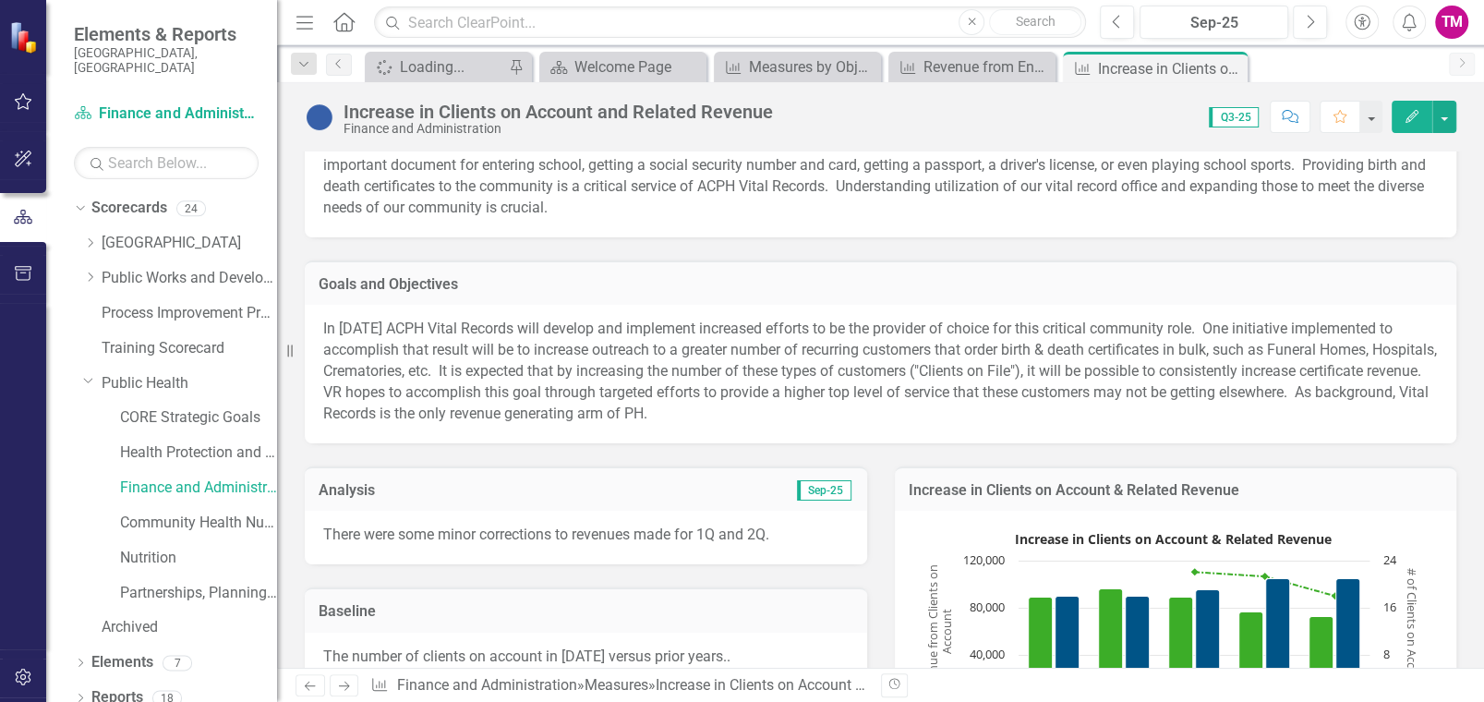
scroll to position [369, 0]
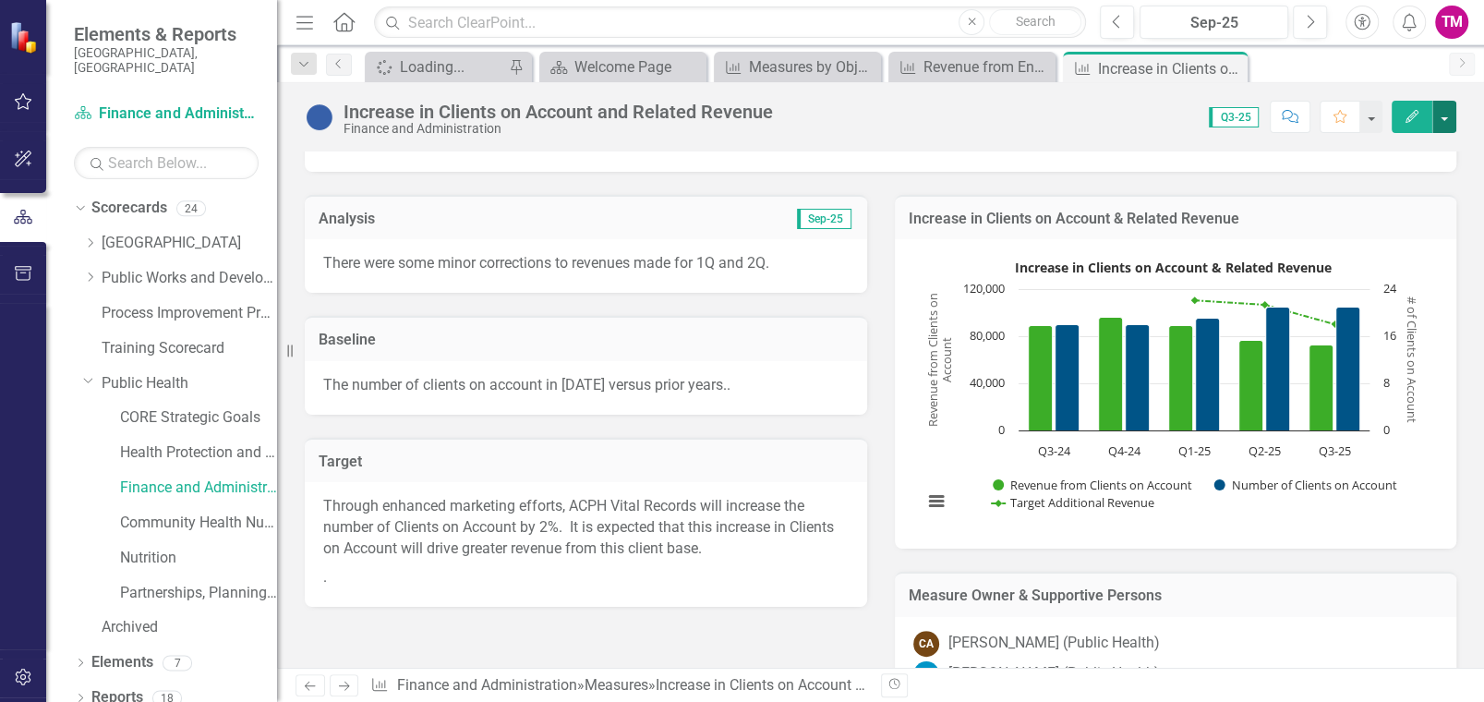
click at [1435, 109] on button "button" at bounding box center [1445, 117] width 24 height 32
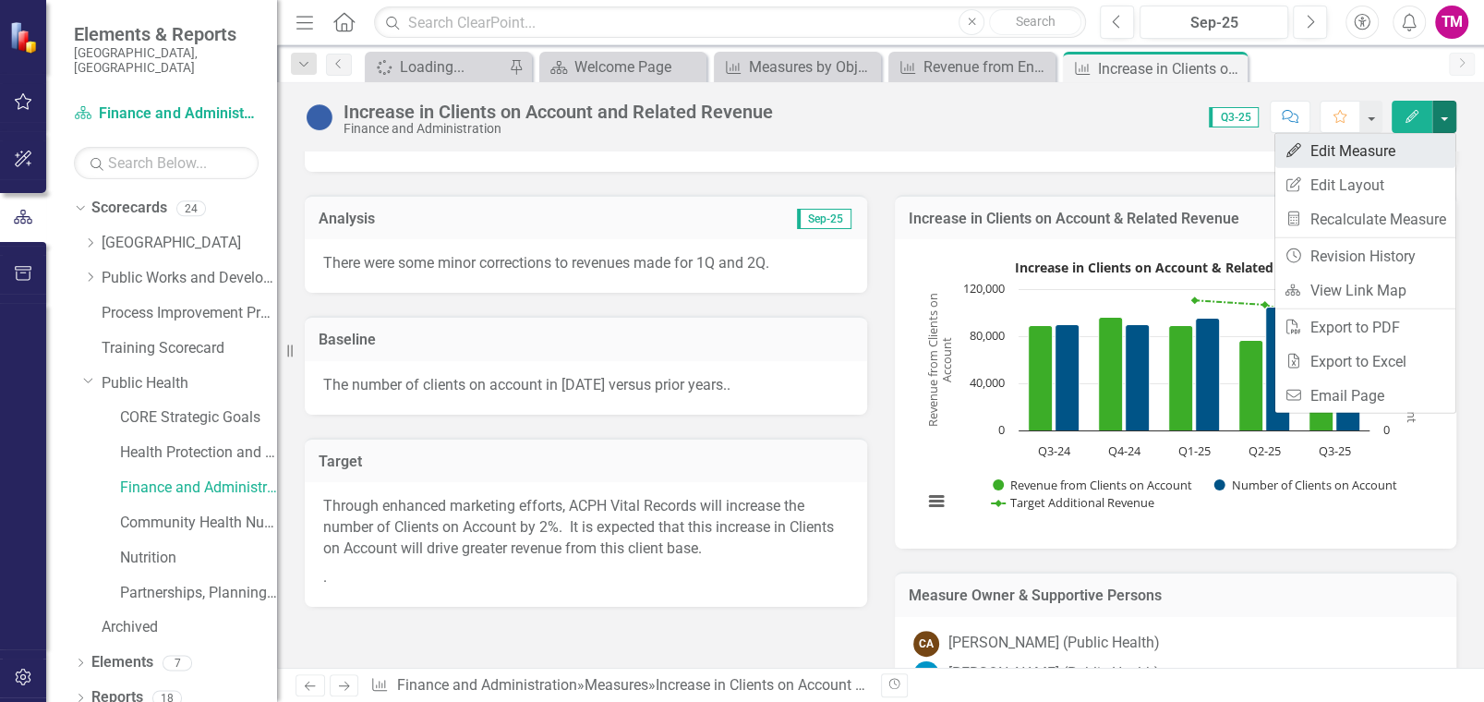
click at [1368, 137] on link "Edit Edit Measure" at bounding box center [1366, 151] width 180 height 34
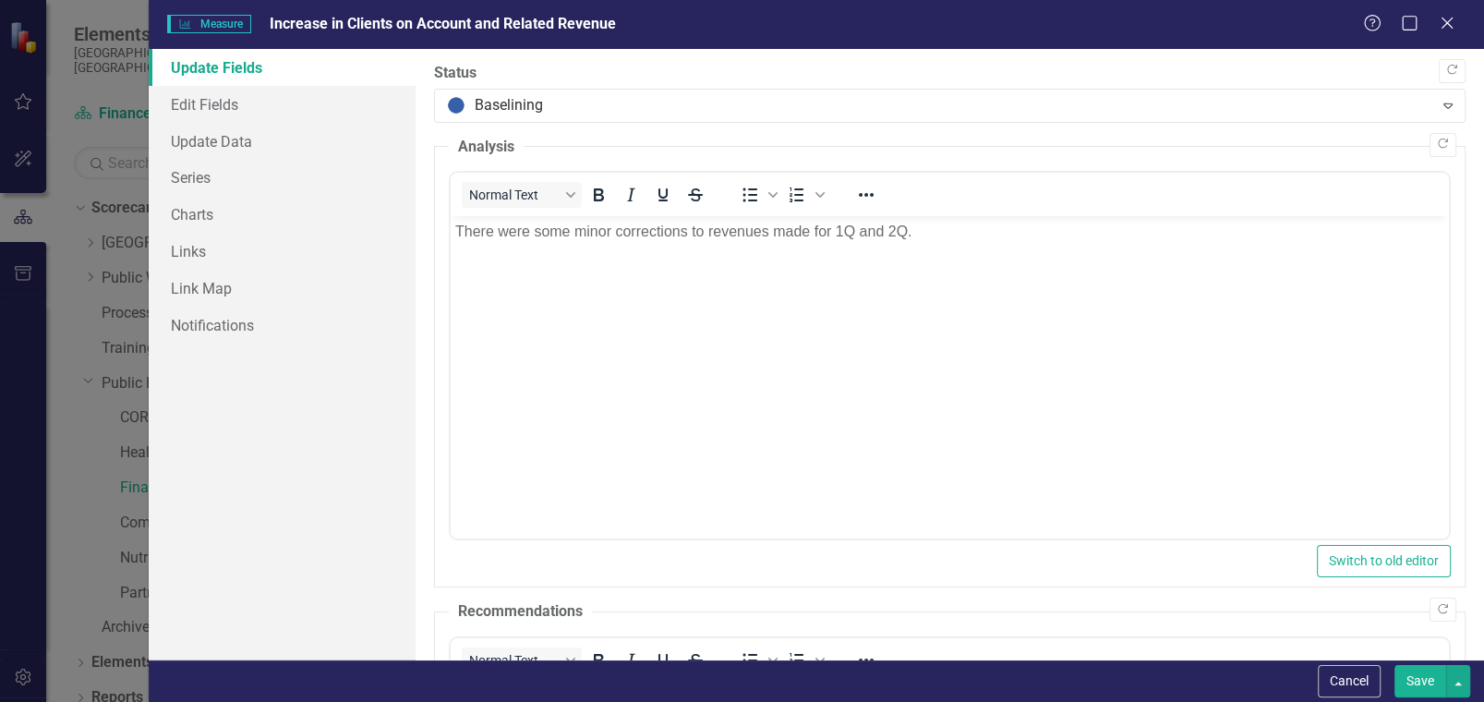
scroll to position [0, 0]
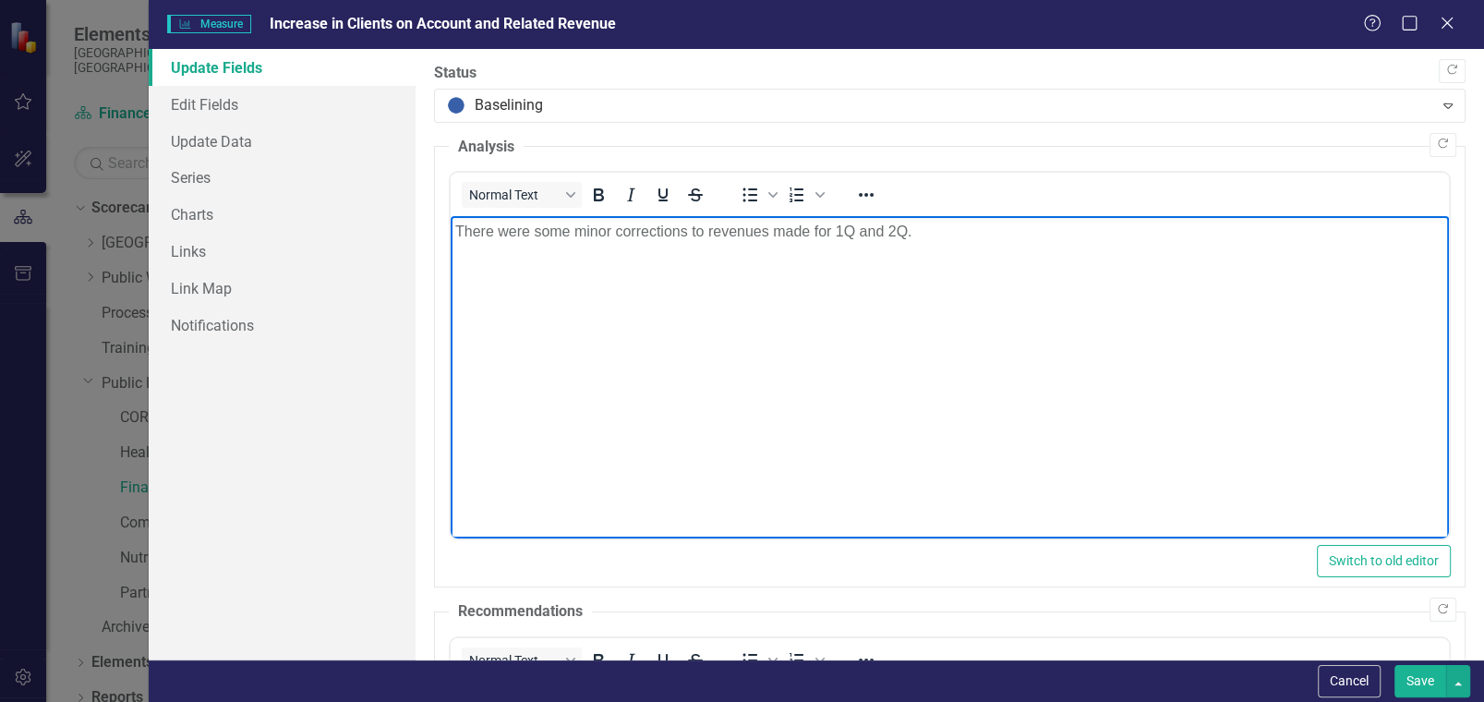
drag, startPoint x: 931, startPoint y: 232, endPoint x: 449, endPoint y: 232, distance: 482.1
click at [451, 232] on html "There were some minor corrections to revenues made for 1Q and 2Q." at bounding box center [950, 354] width 998 height 277
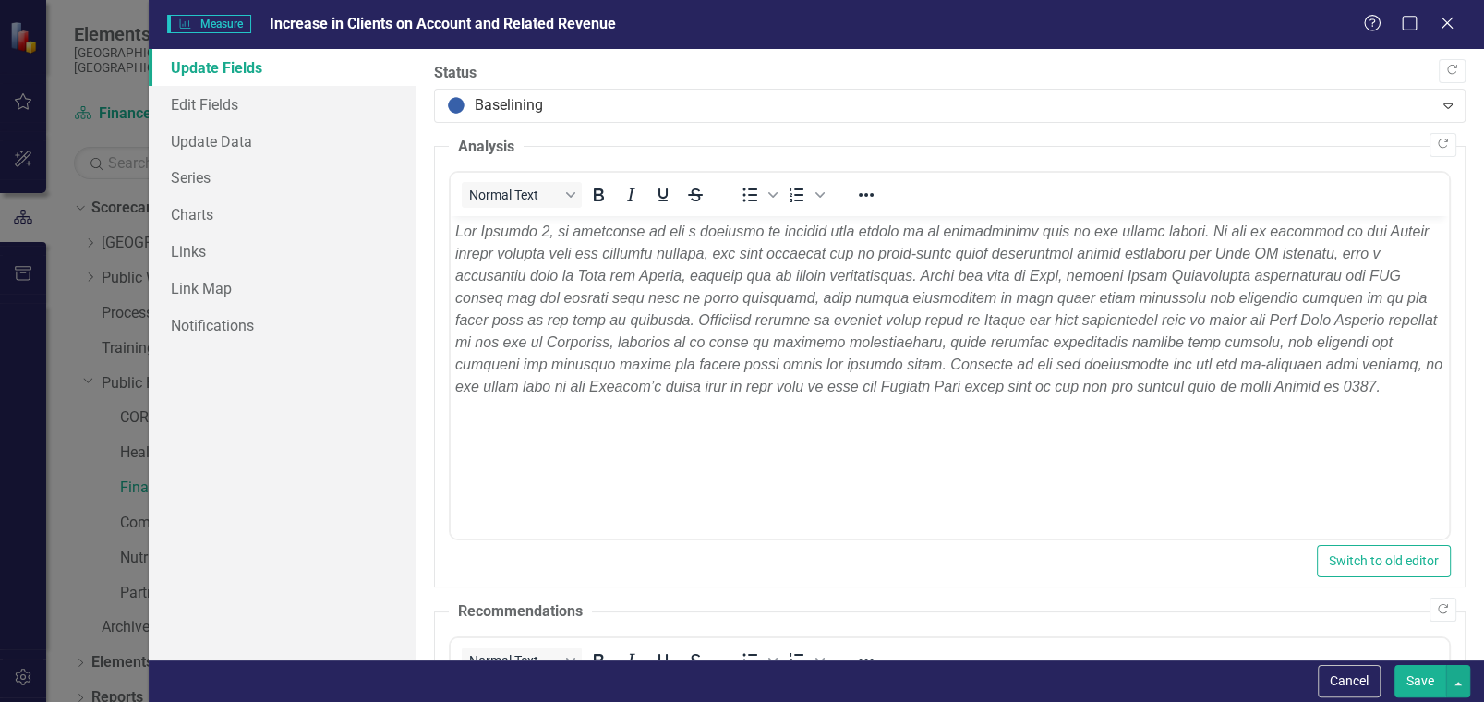
click at [1412, 675] on button "Save" at bounding box center [1421, 681] width 52 height 32
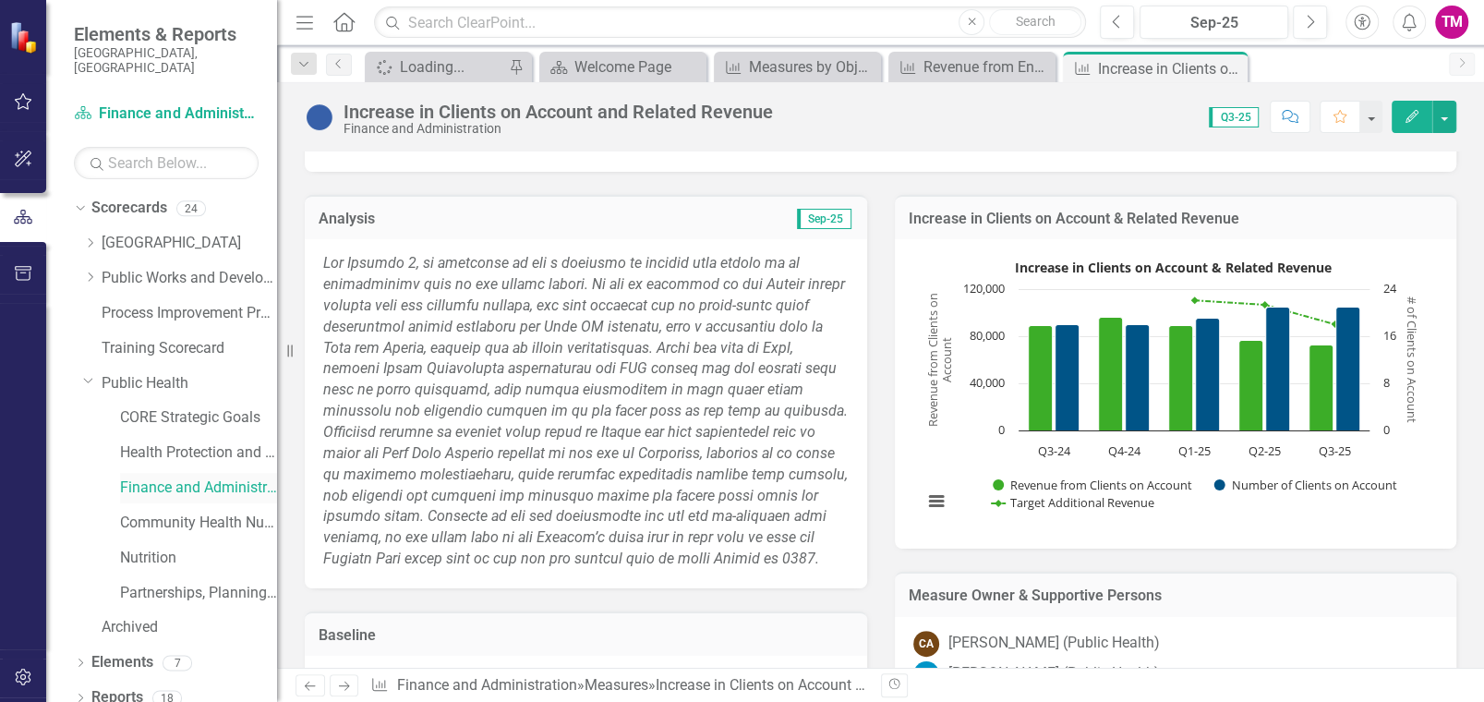
click at [132, 478] on link "Finance and Administration" at bounding box center [198, 488] width 157 height 21
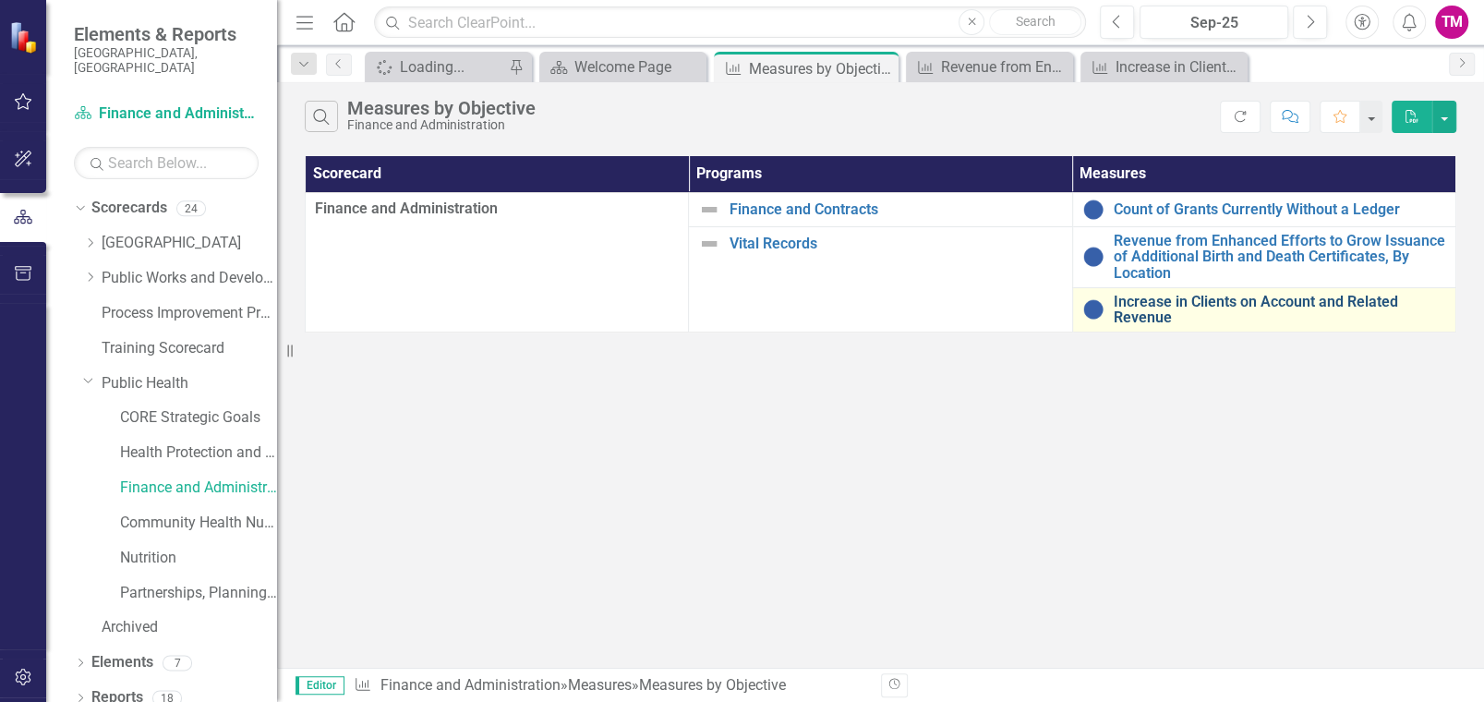
click at [1139, 304] on link "Increase in Clients on Account and Related Revenue" at bounding box center [1280, 310] width 333 height 32
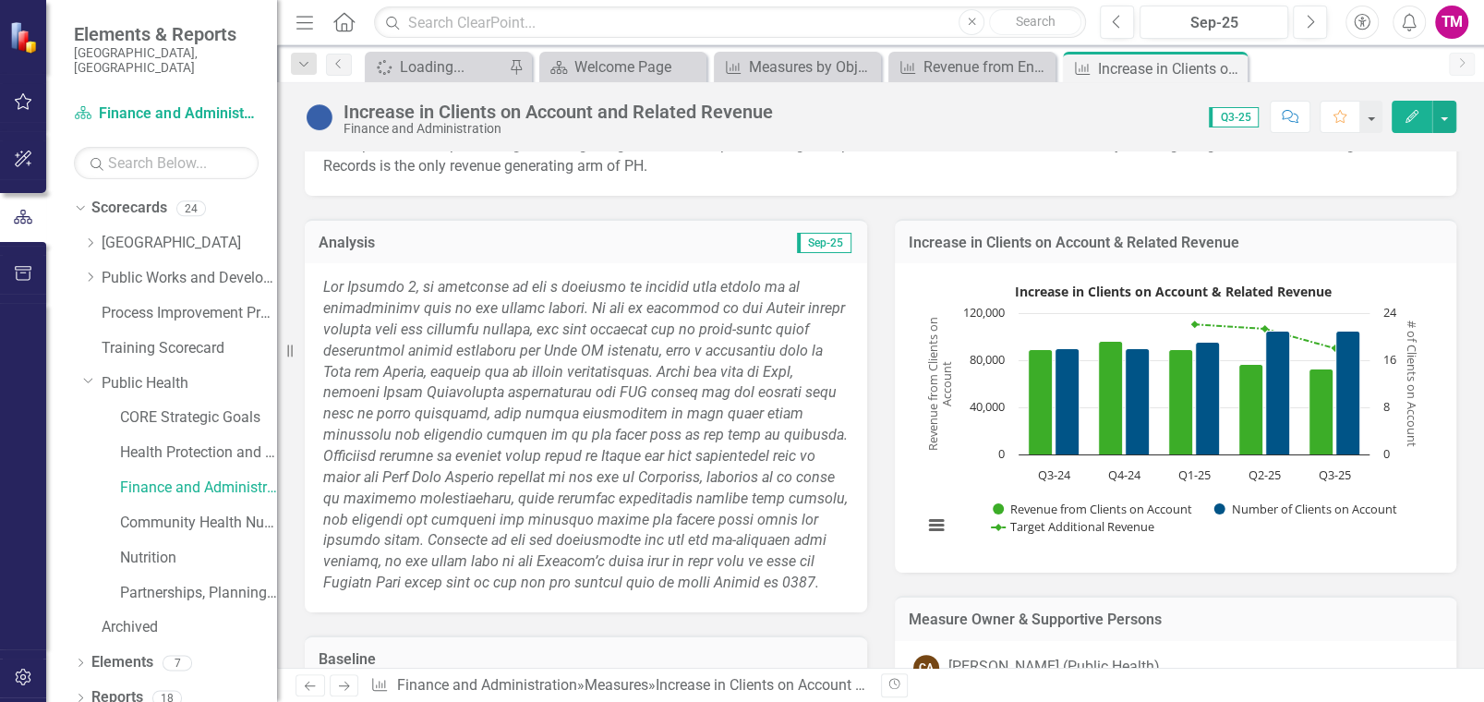
scroll to position [369, 0]
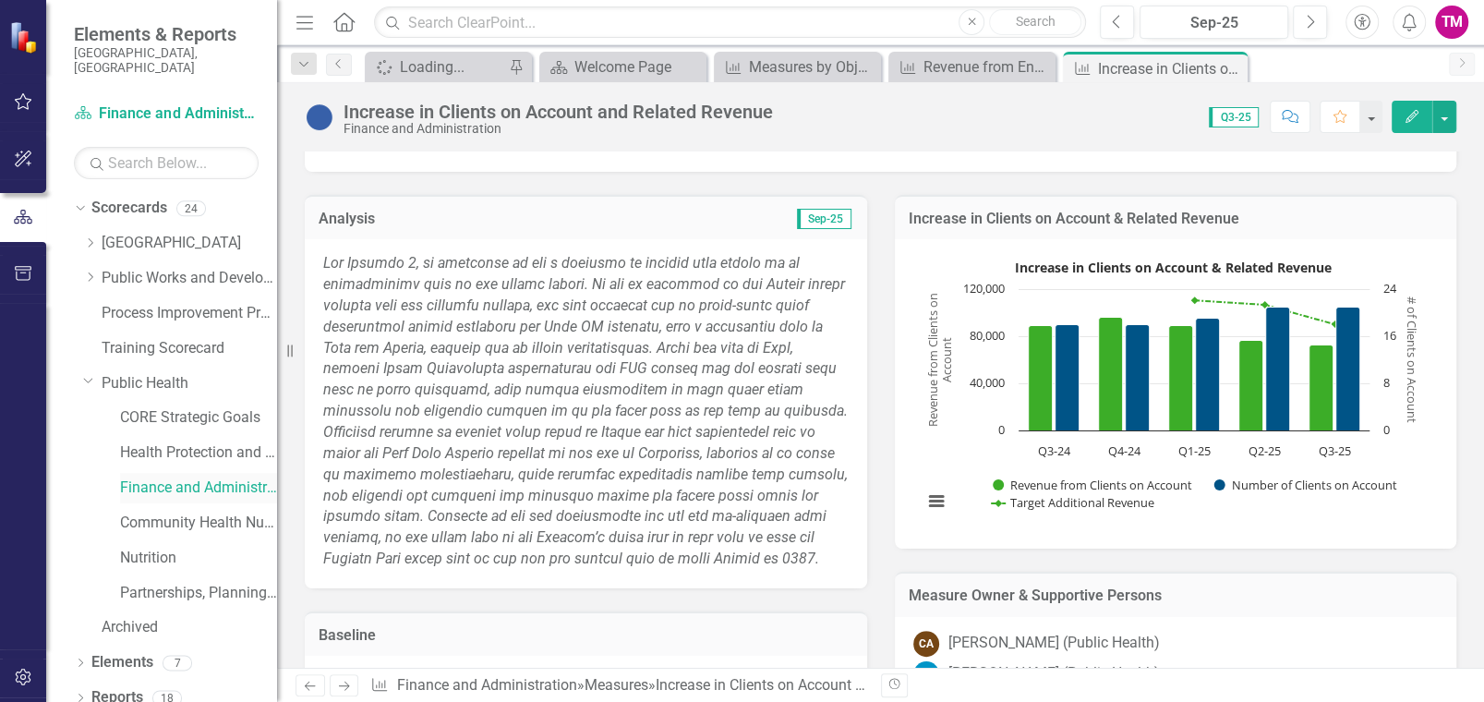
click at [163, 473] on div "Finance and Administration" at bounding box center [198, 488] width 157 height 30
click at [148, 478] on link "Finance and Administration" at bounding box center [198, 488] width 157 height 21
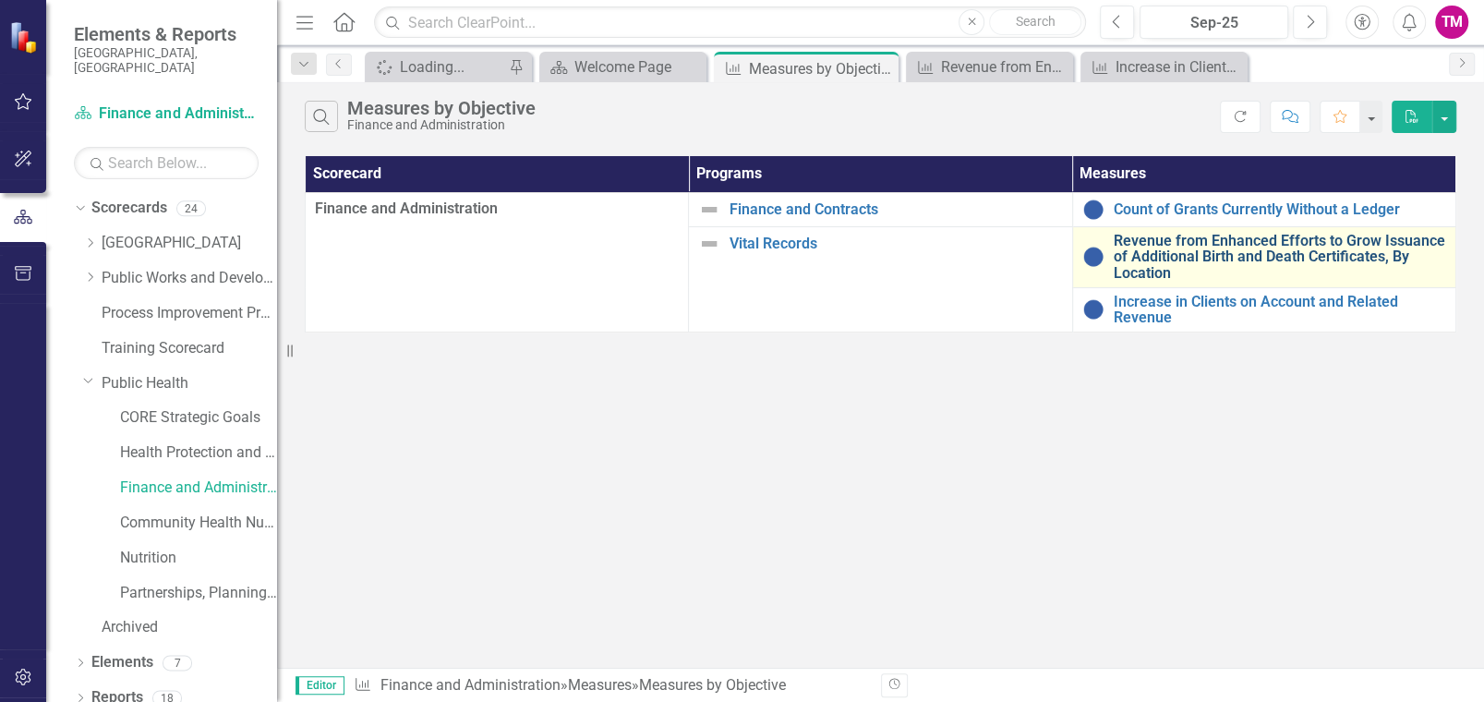
click at [1134, 263] on link "Revenue from Enhanced Efforts to Grow Issuance of Additional Birth and Death Ce…" at bounding box center [1280, 257] width 333 height 49
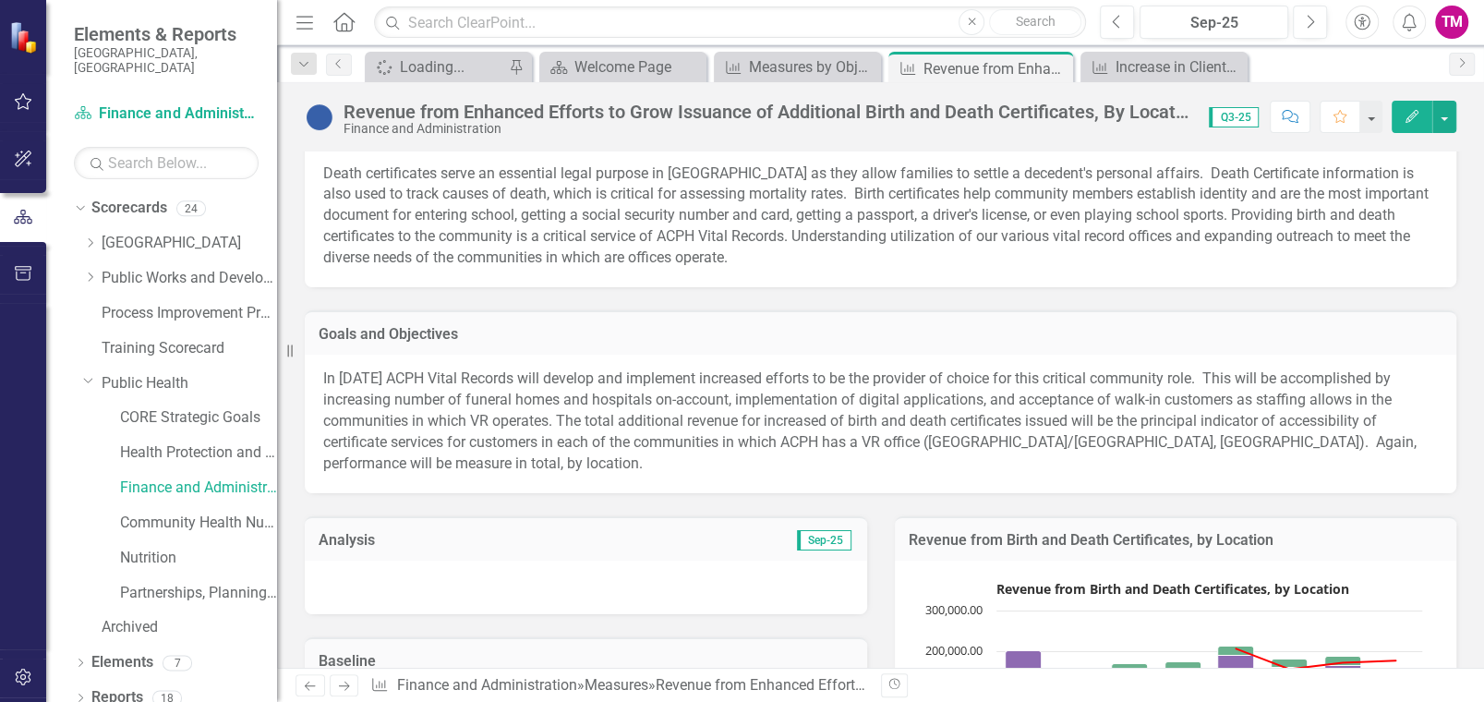
scroll to position [91, 0]
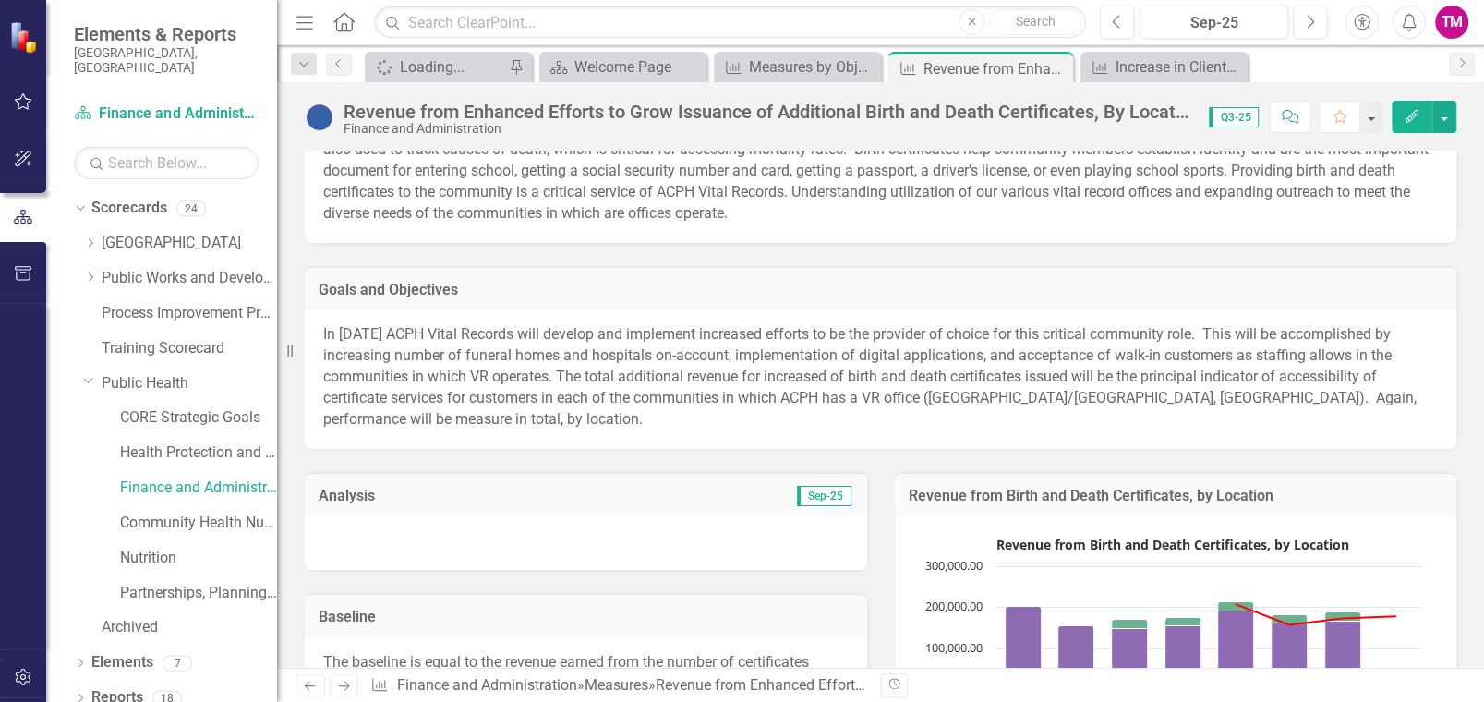
click at [1418, 111] on icon "button" at bounding box center [1412, 116] width 13 height 13
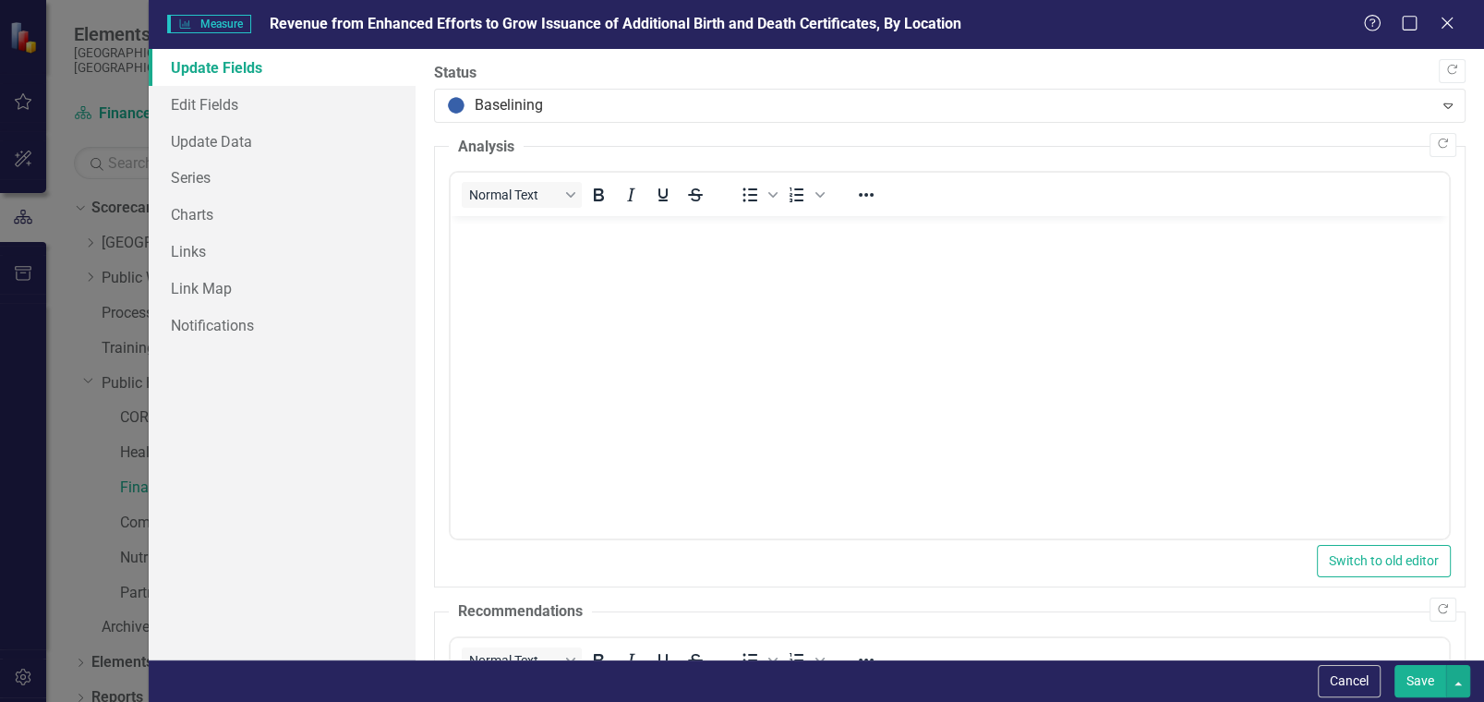
scroll to position [0, 0]
click at [499, 241] on p "Rich Text Area. Press ALT-0 for help." at bounding box center [949, 232] width 989 height 22
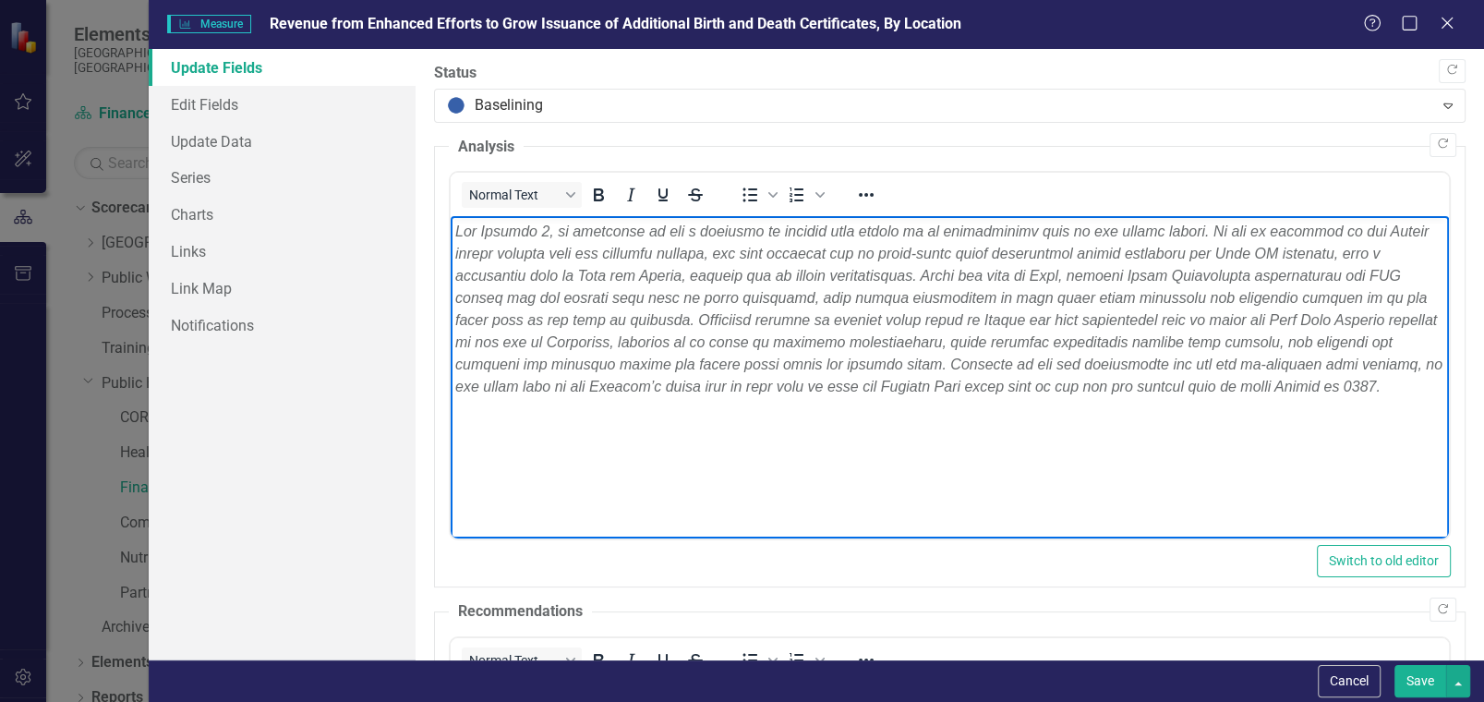
click at [1430, 687] on button "Save" at bounding box center [1421, 681] width 52 height 32
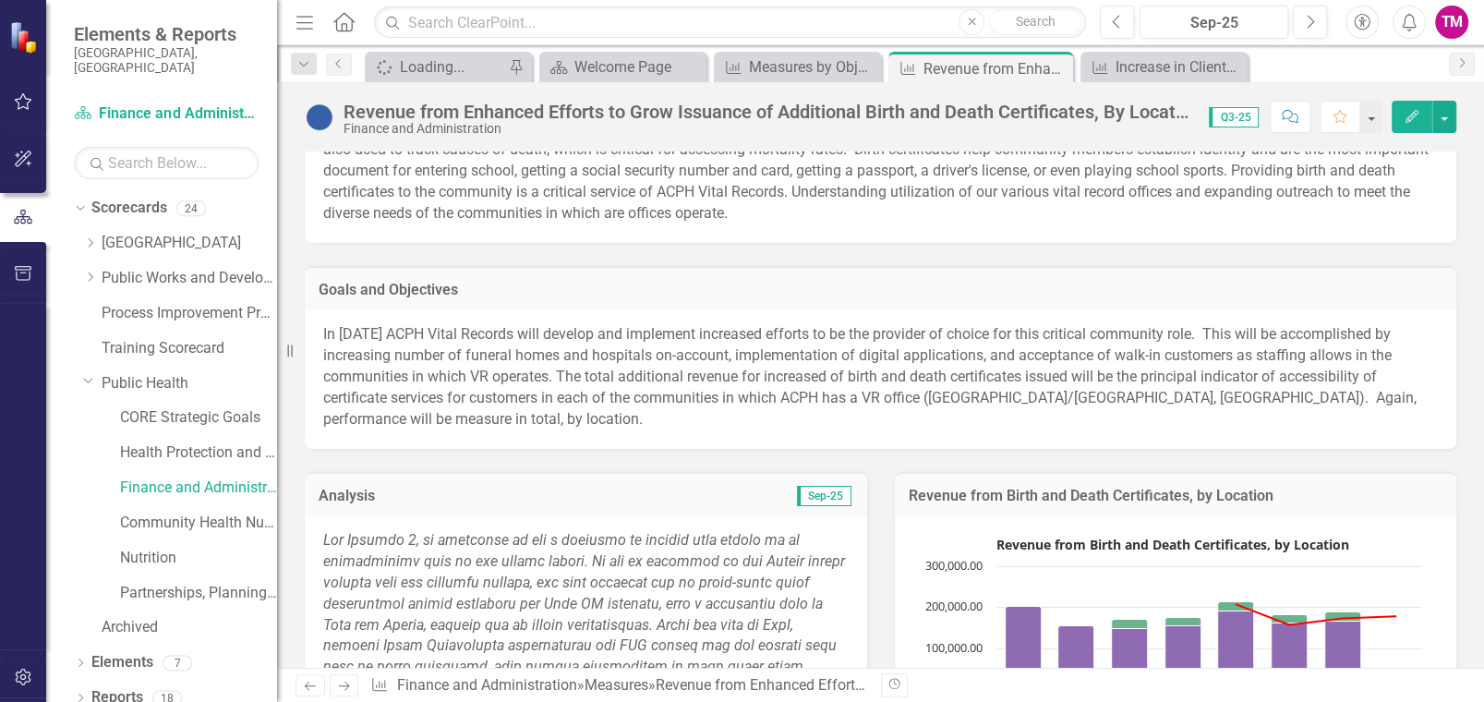
click at [1135, 219] on p "Death certificates serve an essential legal purpose in [GEOGRAPHIC_DATA] as the…" at bounding box center [880, 171] width 1115 height 105
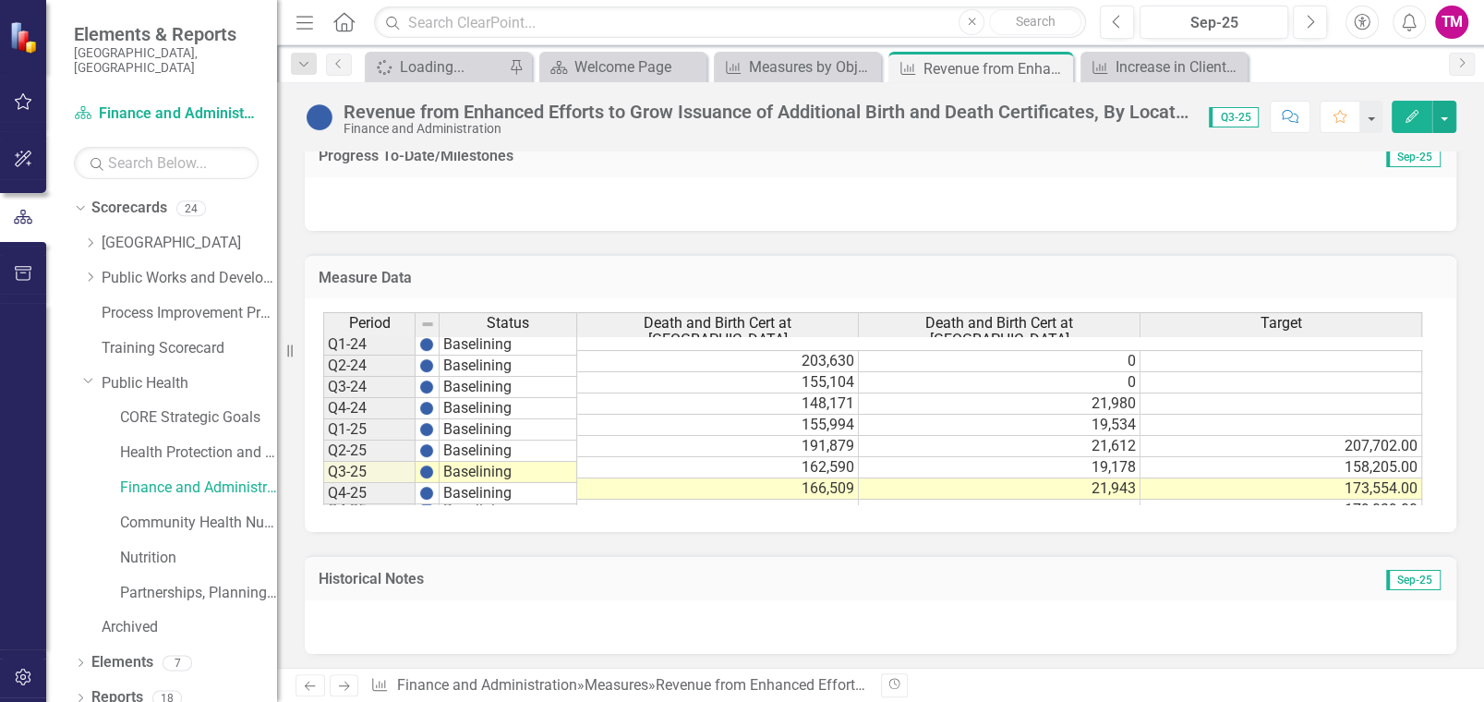
scroll to position [1215, 0]
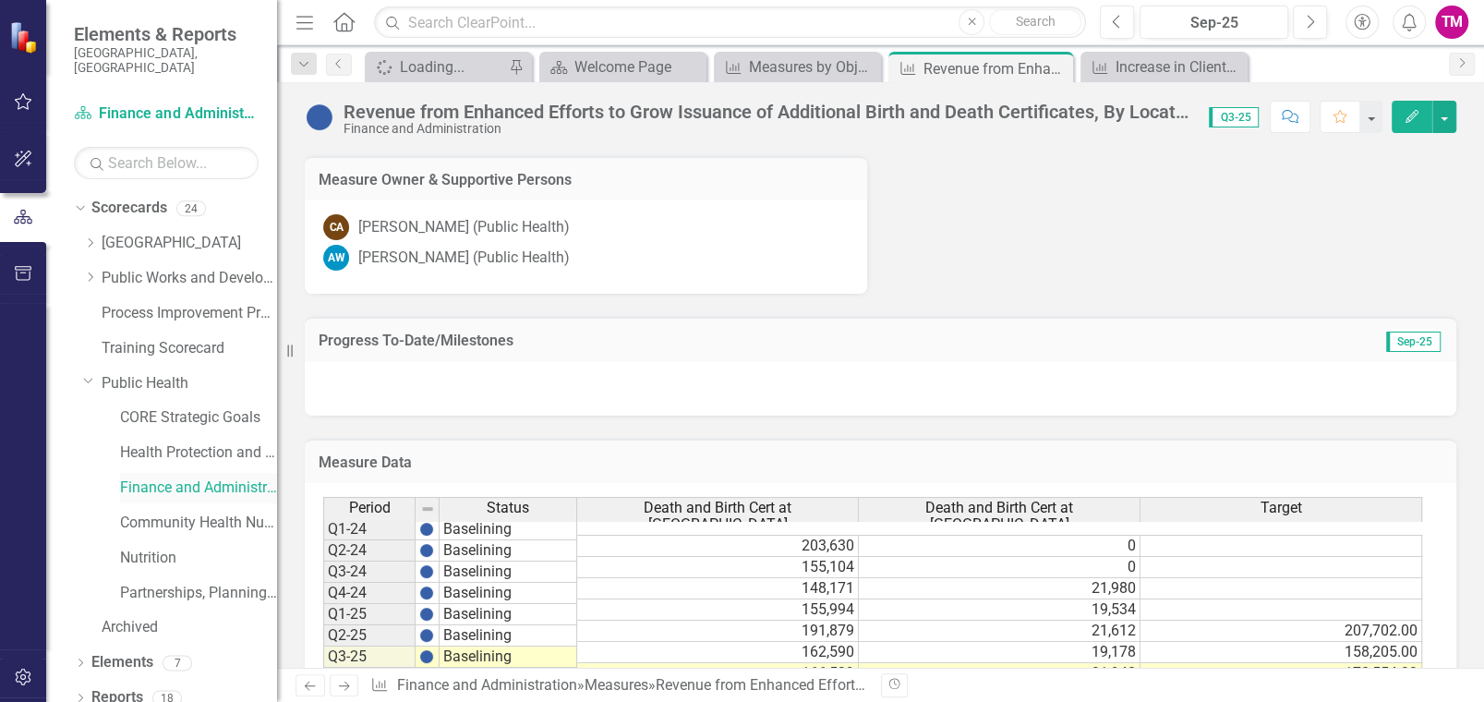
click at [161, 478] on link "Finance and Administration" at bounding box center [198, 488] width 157 height 21
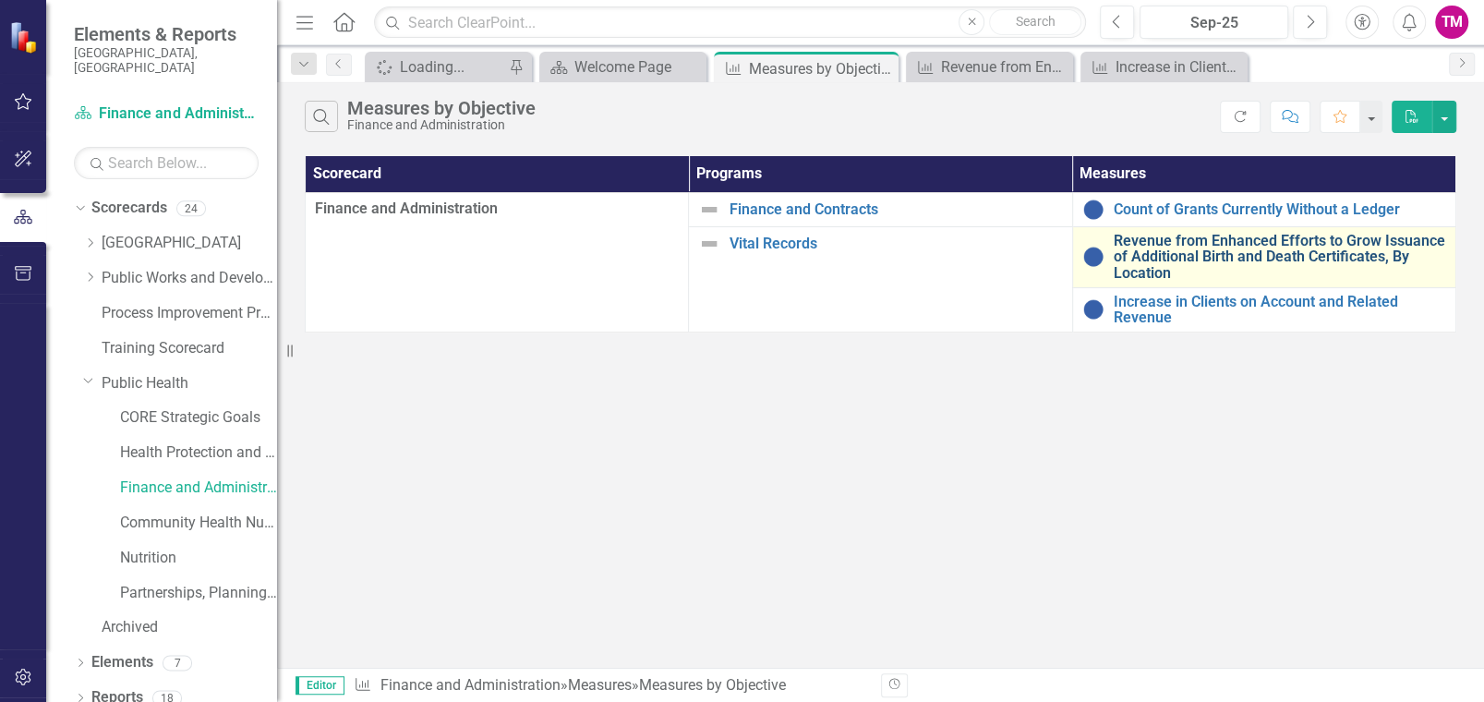
click at [1241, 237] on link "Revenue from Enhanced Efforts to Grow Issuance of Additional Birth and Death Ce…" at bounding box center [1280, 257] width 333 height 49
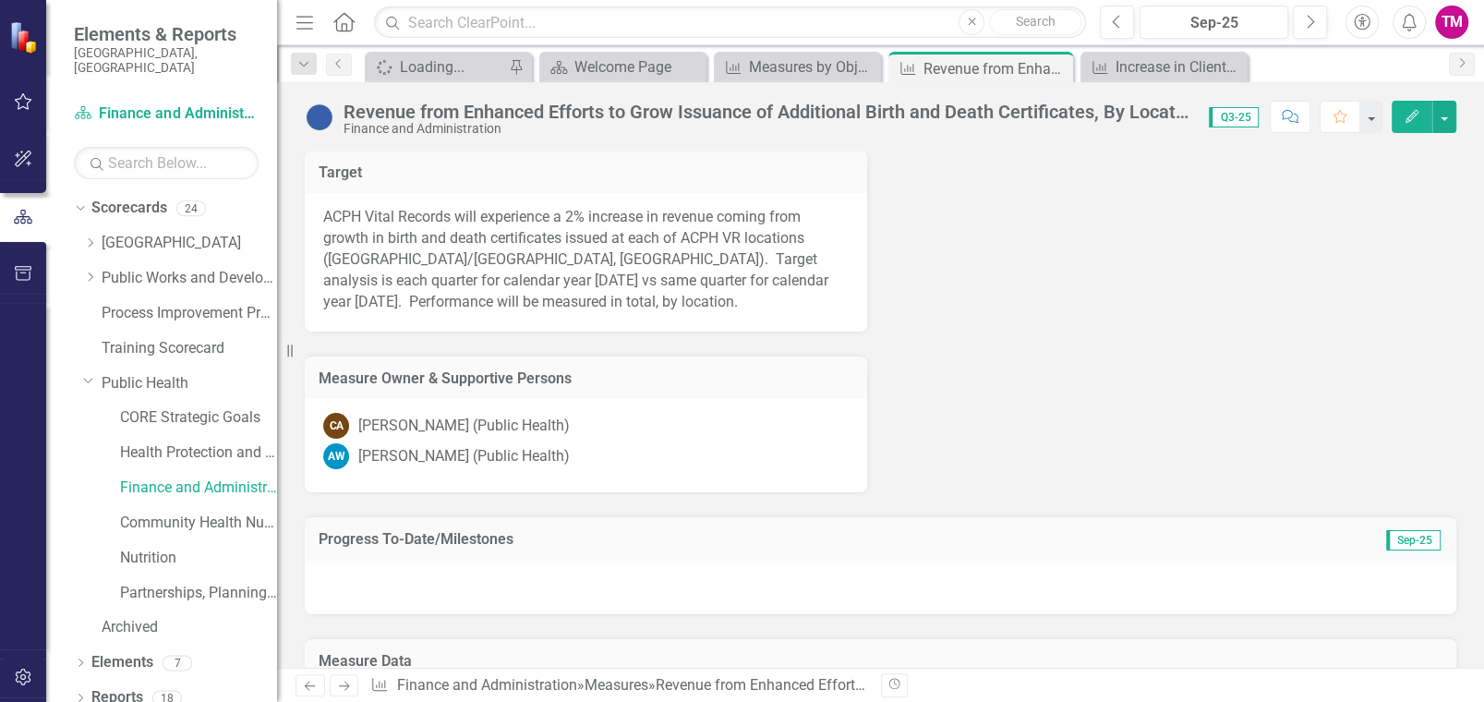
scroll to position [1385, 0]
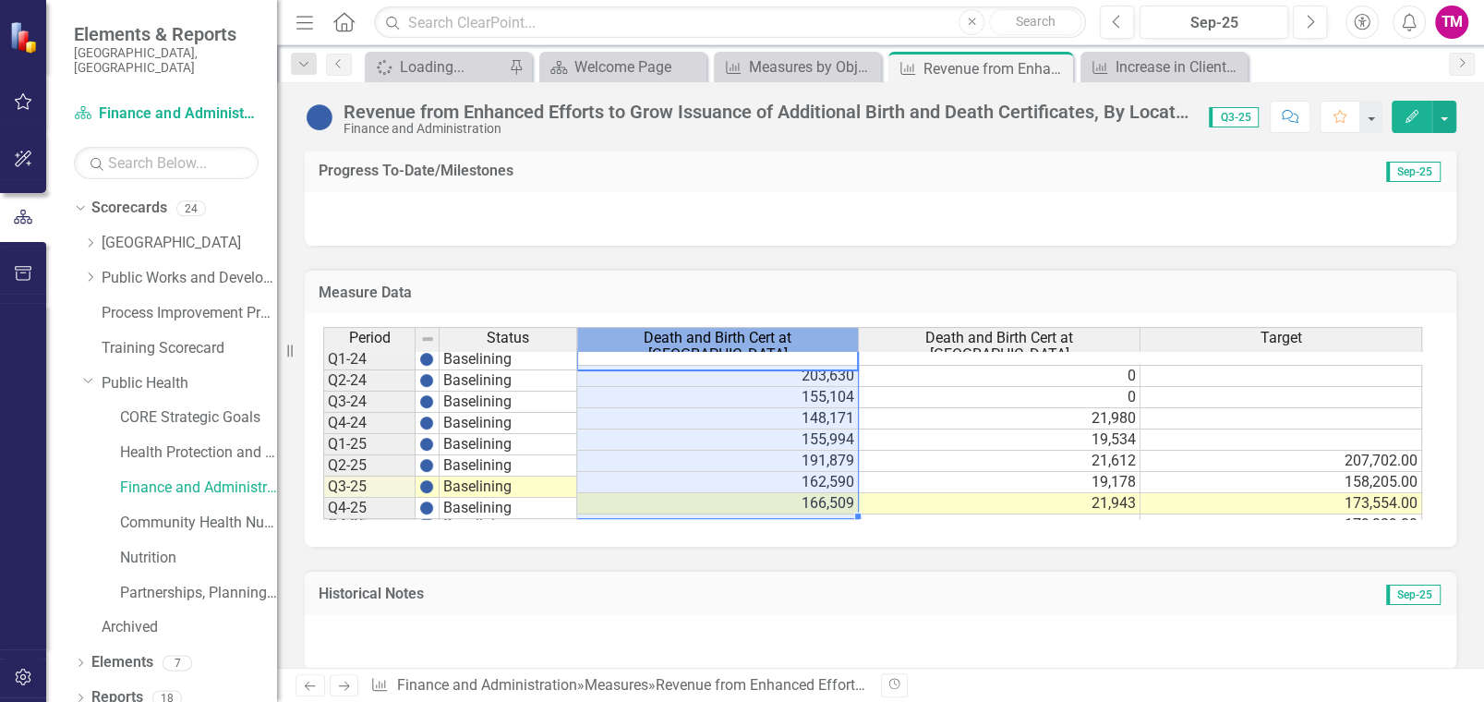
click at [849, 336] on div "Death and Birth Cert at [GEOGRAPHIC_DATA]" at bounding box center [717, 346] width 281 height 36
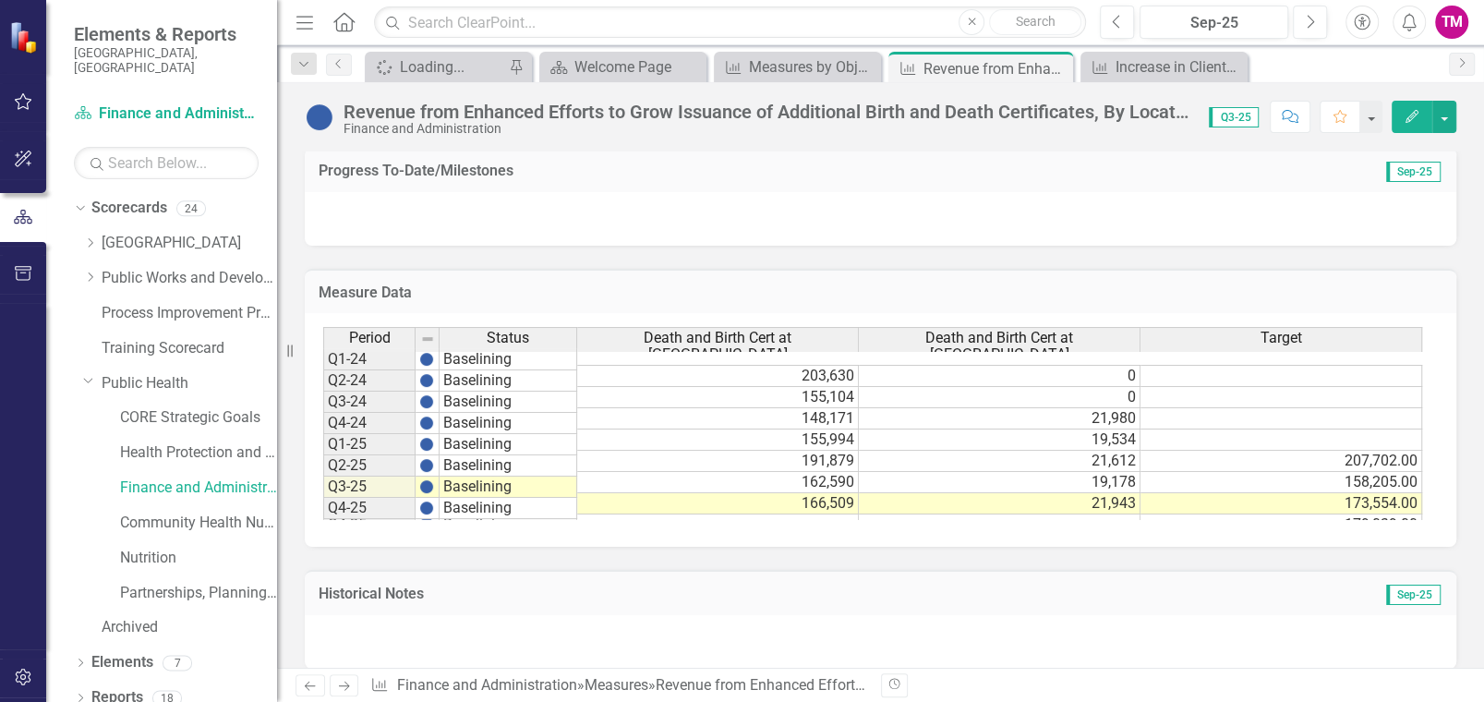
click at [856, 294] on h3 "Measure Data" at bounding box center [881, 292] width 1124 height 17
drag, startPoint x: 854, startPoint y: 334, endPoint x: 804, endPoint y: 334, distance: 49.9
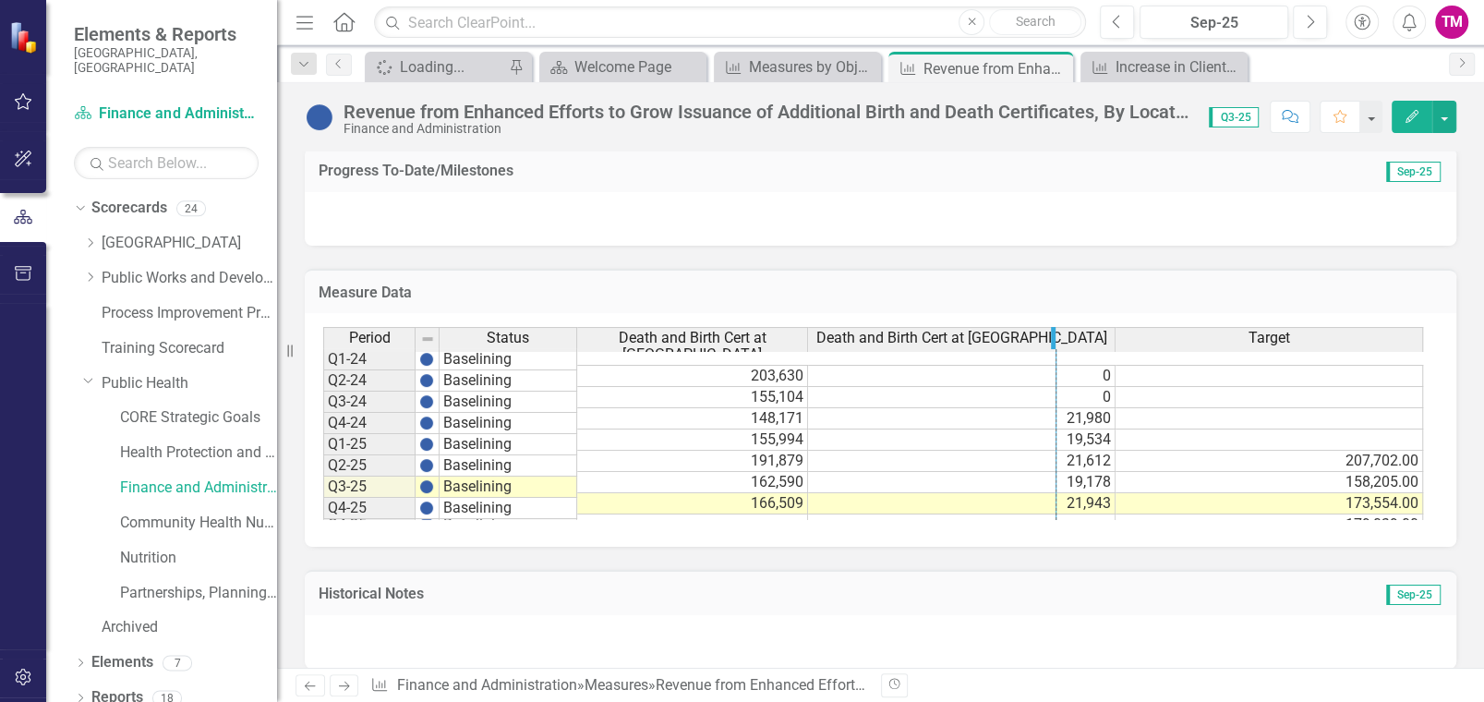
drag, startPoint x: 1110, startPoint y: 330, endPoint x: 1052, endPoint y: 333, distance: 58.3
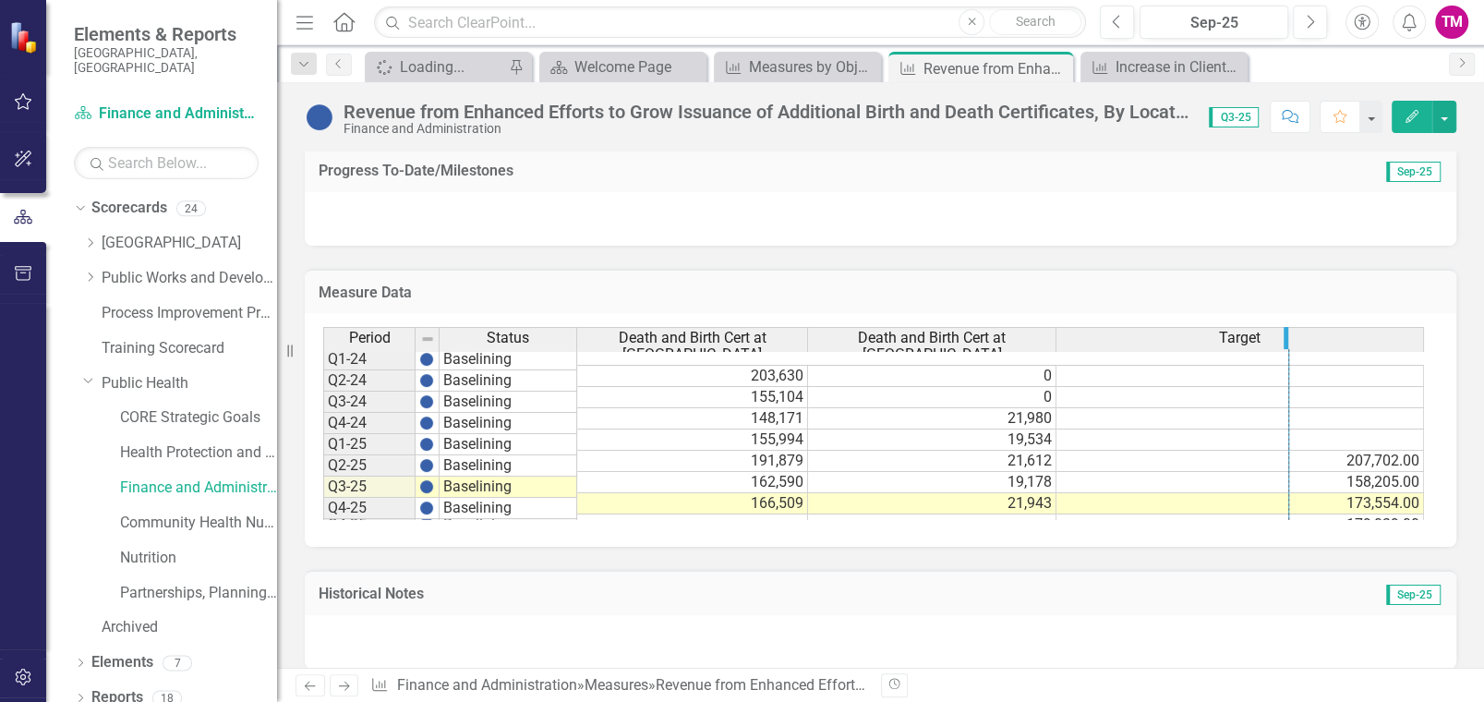
drag, startPoint x: 1421, startPoint y: 332, endPoint x: 1288, endPoint y: 344, distance: 134.5
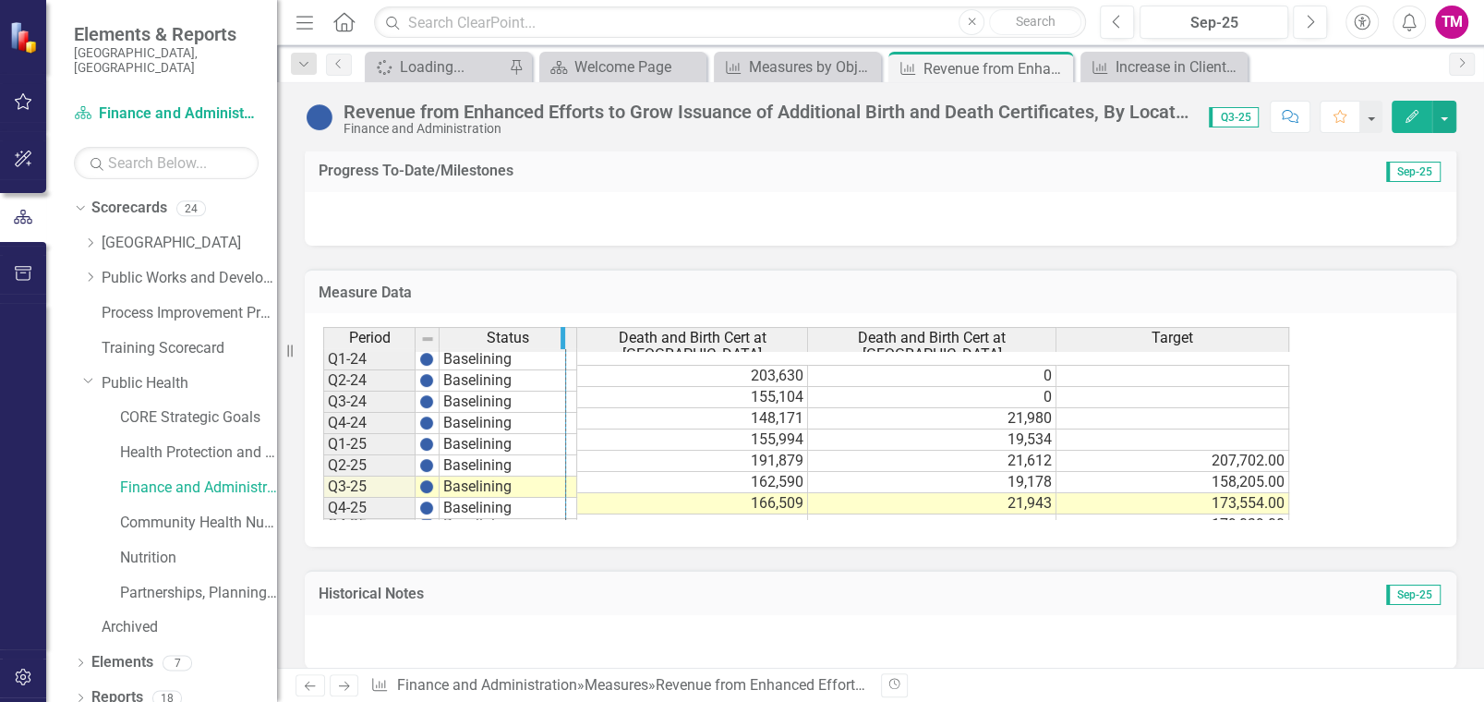
drag, startPoint x: 573, startPoint y: 330, endPoint x: 557, endPoint y: 330, distance: 15.7
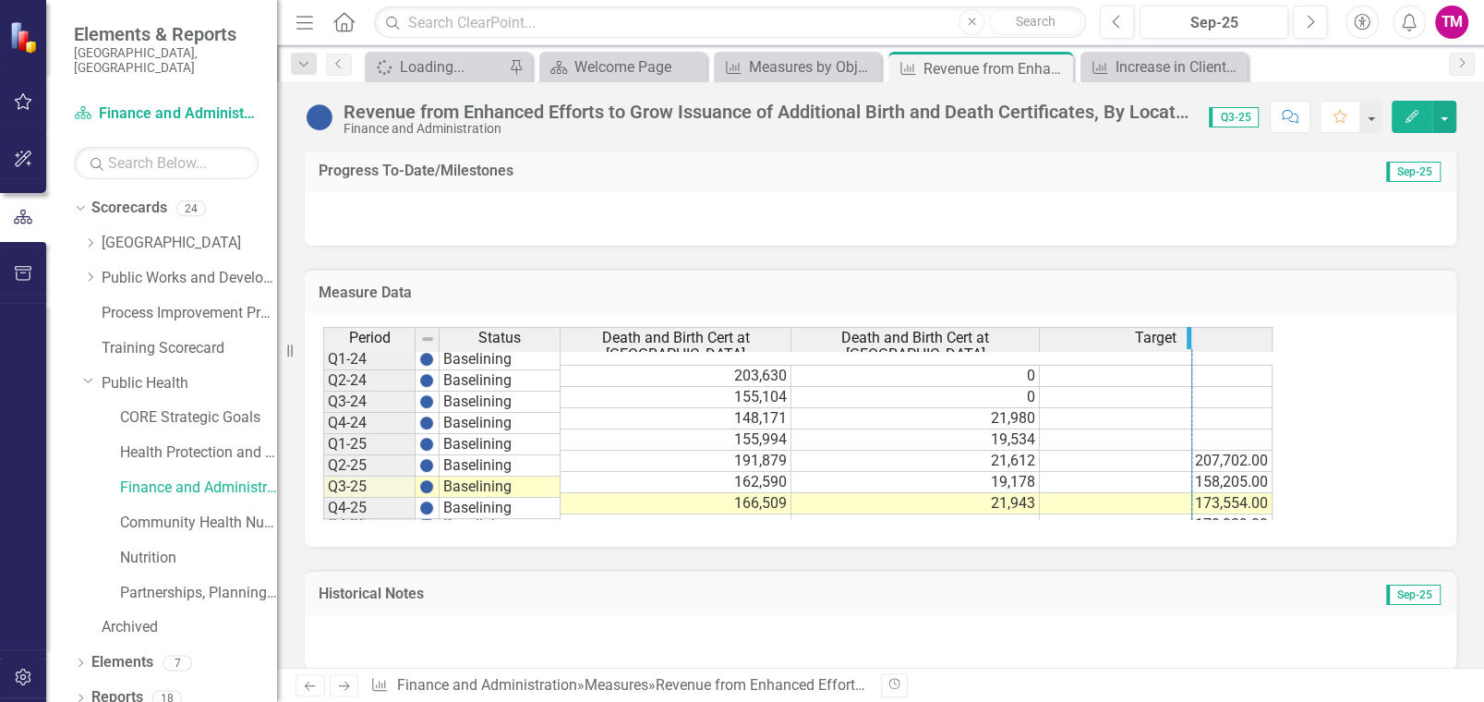
drag, startPoint x: 1270, startPoint y: 331, endPoint x: 1191, endPoint y: 331, distance: 79.4
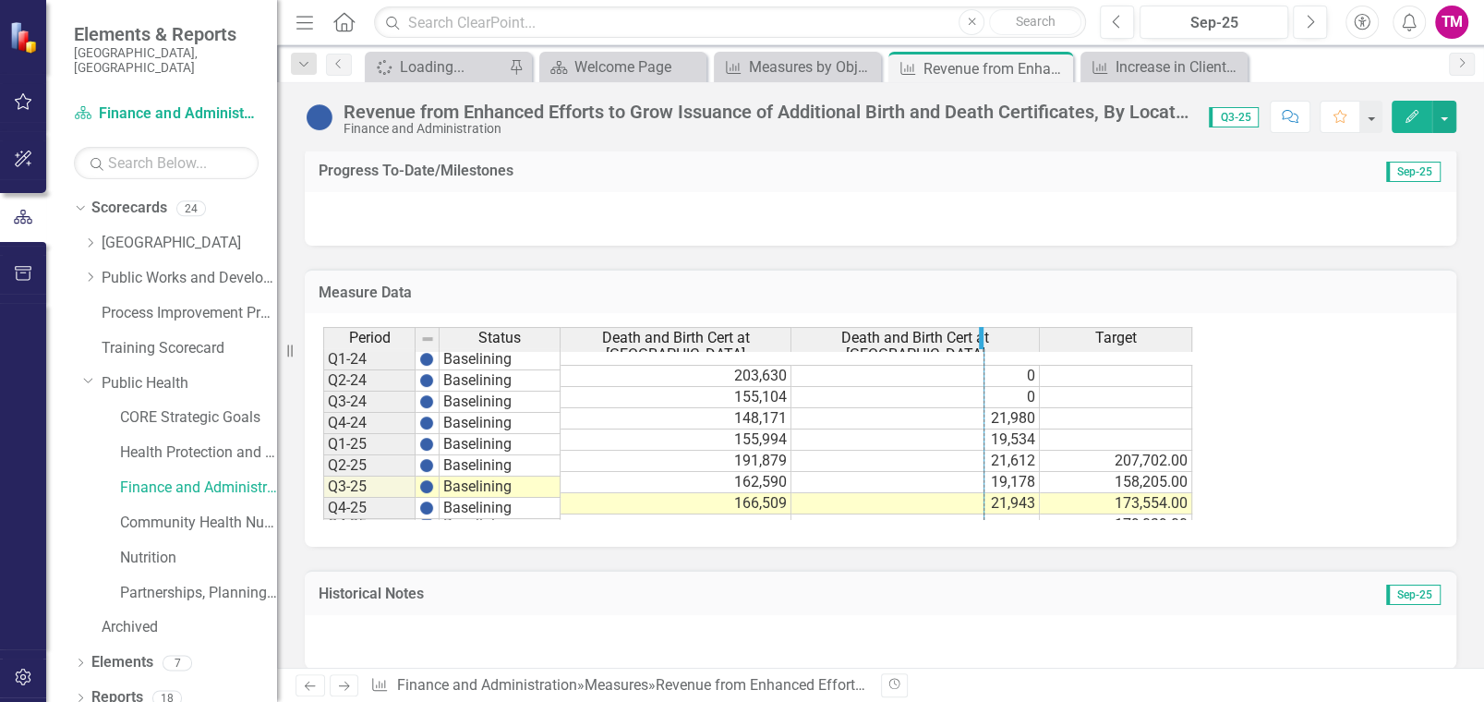
drag, startPoint x: 1036, startPoint y: 329, endPoint x: 981, endPoint y: 334, distance: 55.7
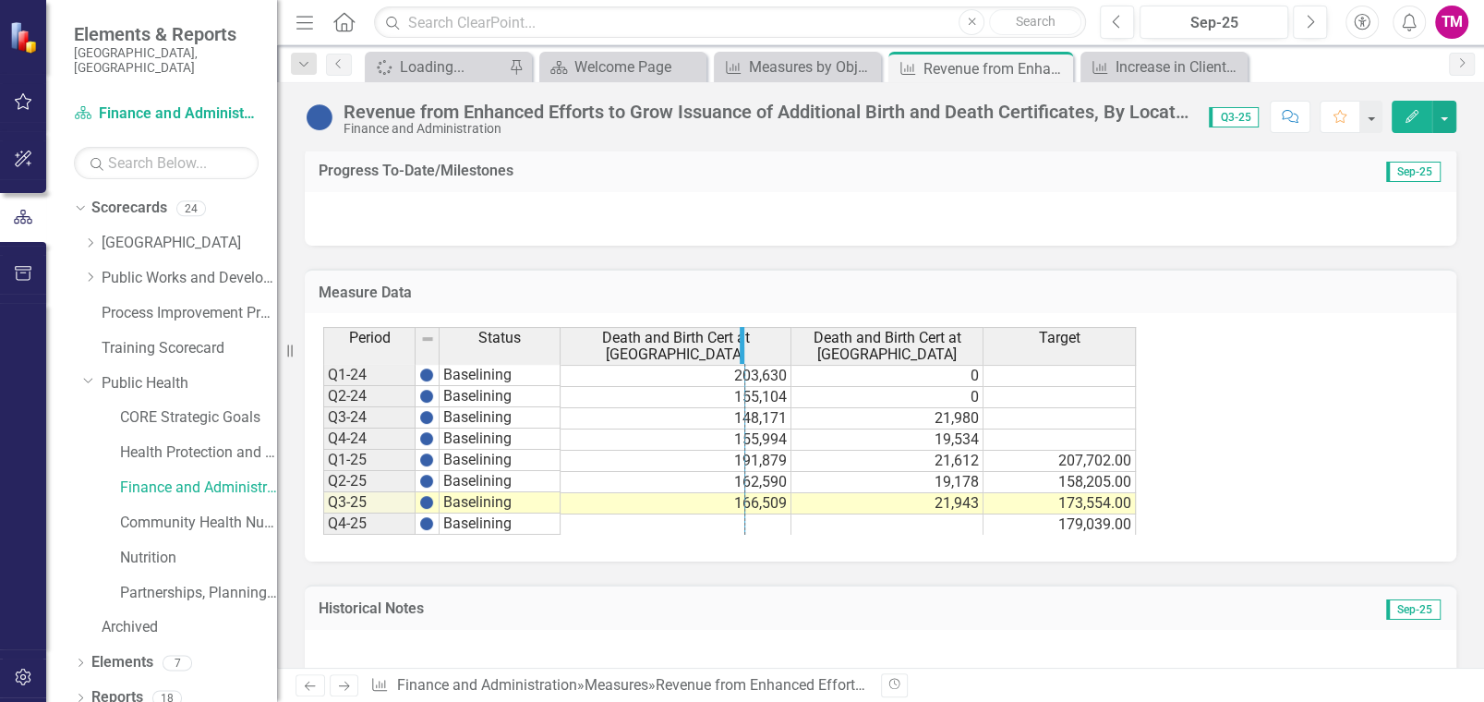
drag, startPoint x: 788, startPoint y: 335, endPoint x: 742, endPoint y: 336, distance: 46.2
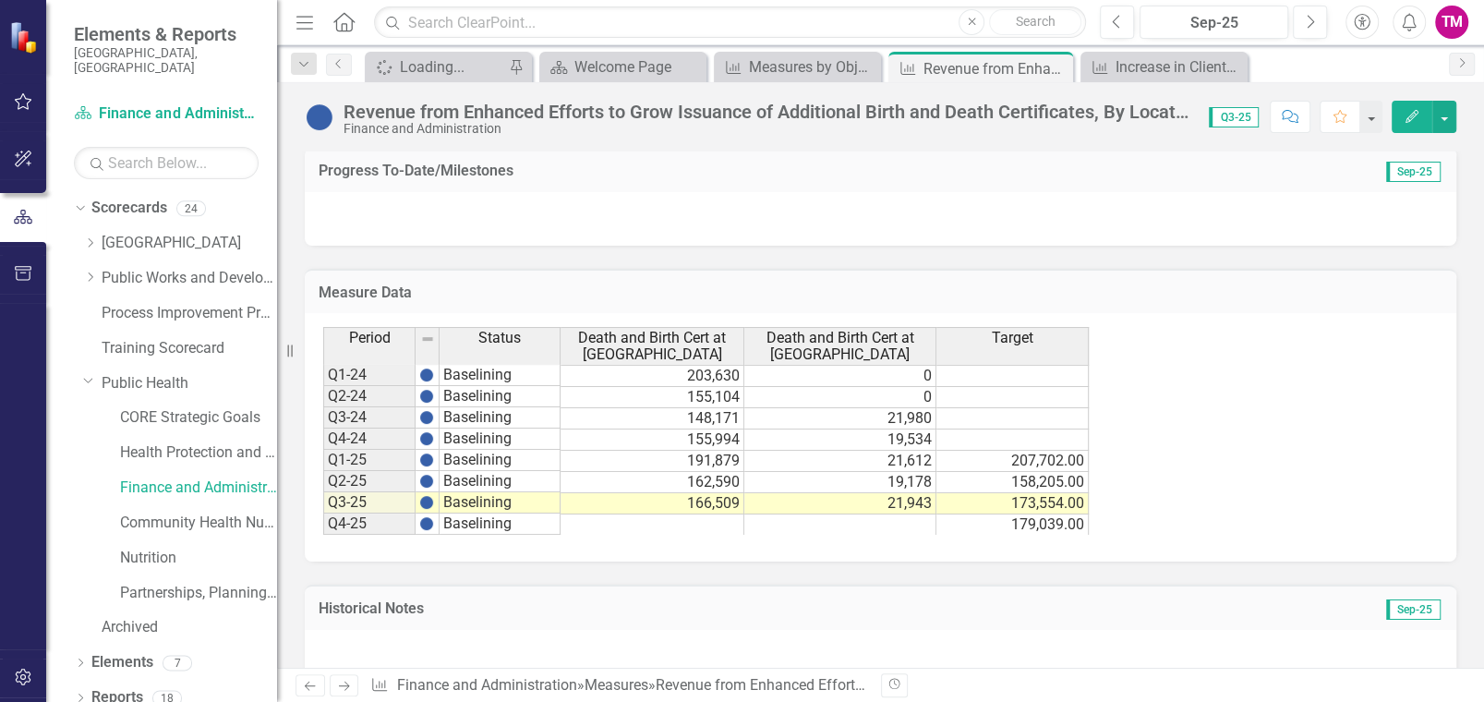
click at [980, 661] on div at bounding box center [881, 657] width 1152 height 54
click at [1046, 603] on h3 "Historical Notes" at bounding box center [685, 608] width 732 height 17
click at [951, 192] on div at bounding box center [881, 219] width 1152 height 54
